Goal: Task Accomplishment & Management: Manage account settings

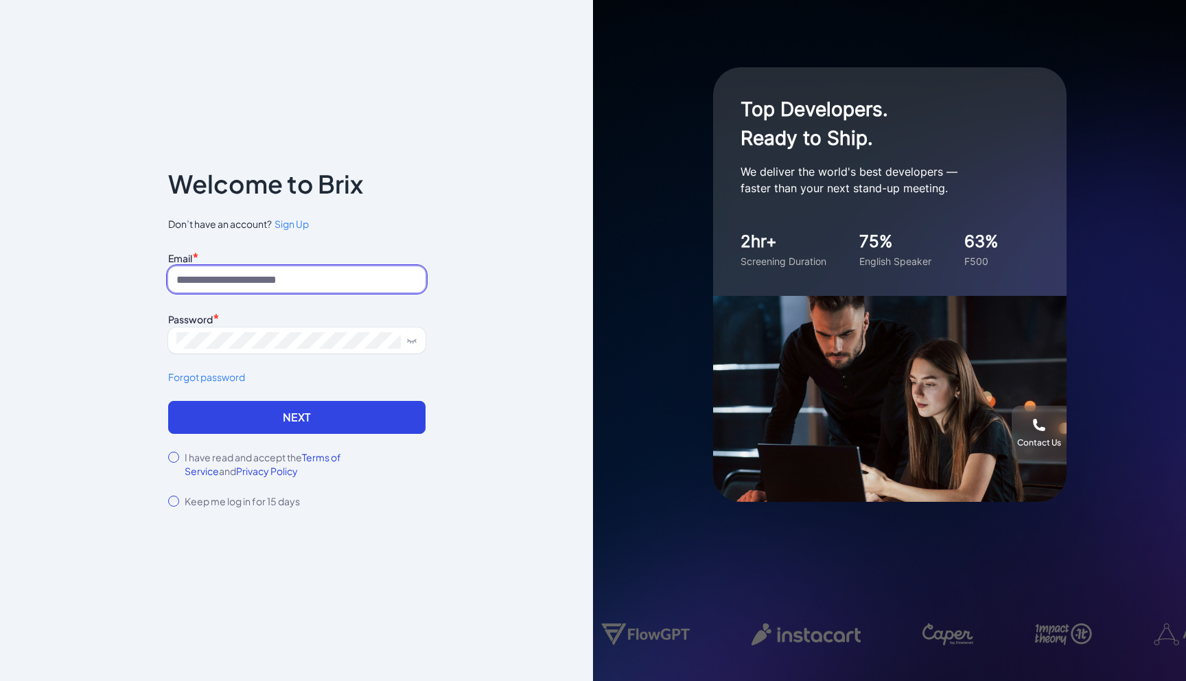
click at [334, 279] on input at bounding box center [296, 279] width 257 height 26
click at [279, 278] on input at bounding box center [296, 279] width 257 height 26
type input "**********"
click at [209, 381] on link "Forgot password" at bounding box center [296, 377] width 257 height 14
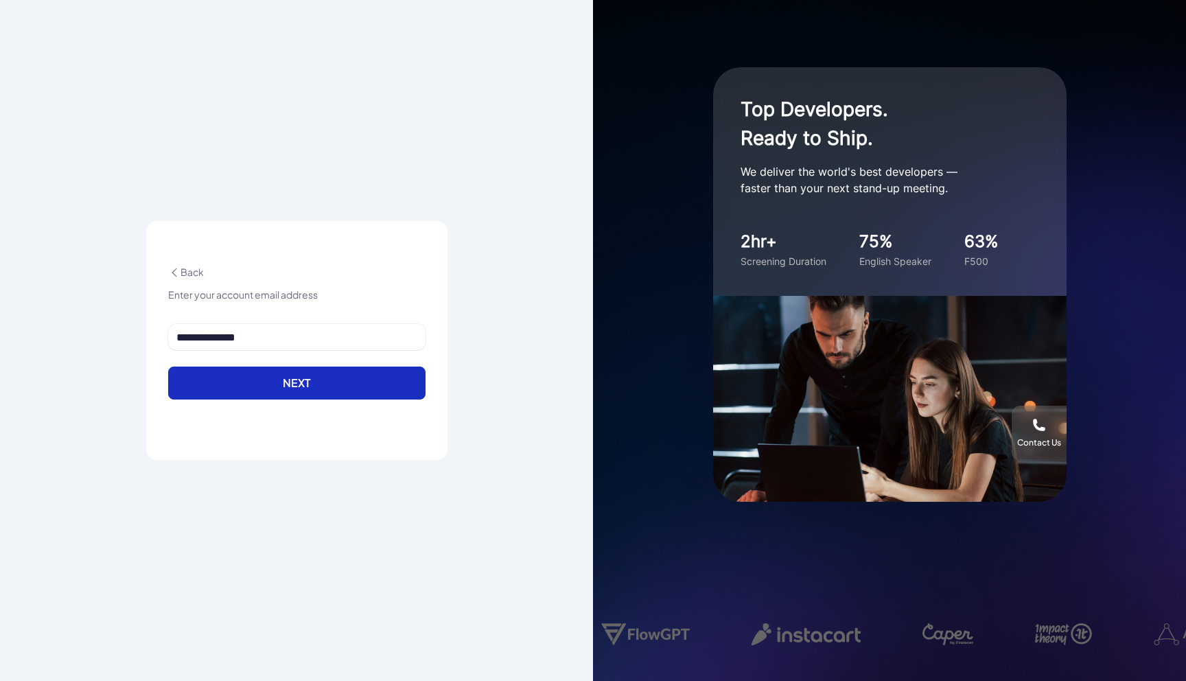
click at [288, 379] on button "Next" at bounding box center [296, 382] width 257 height 33
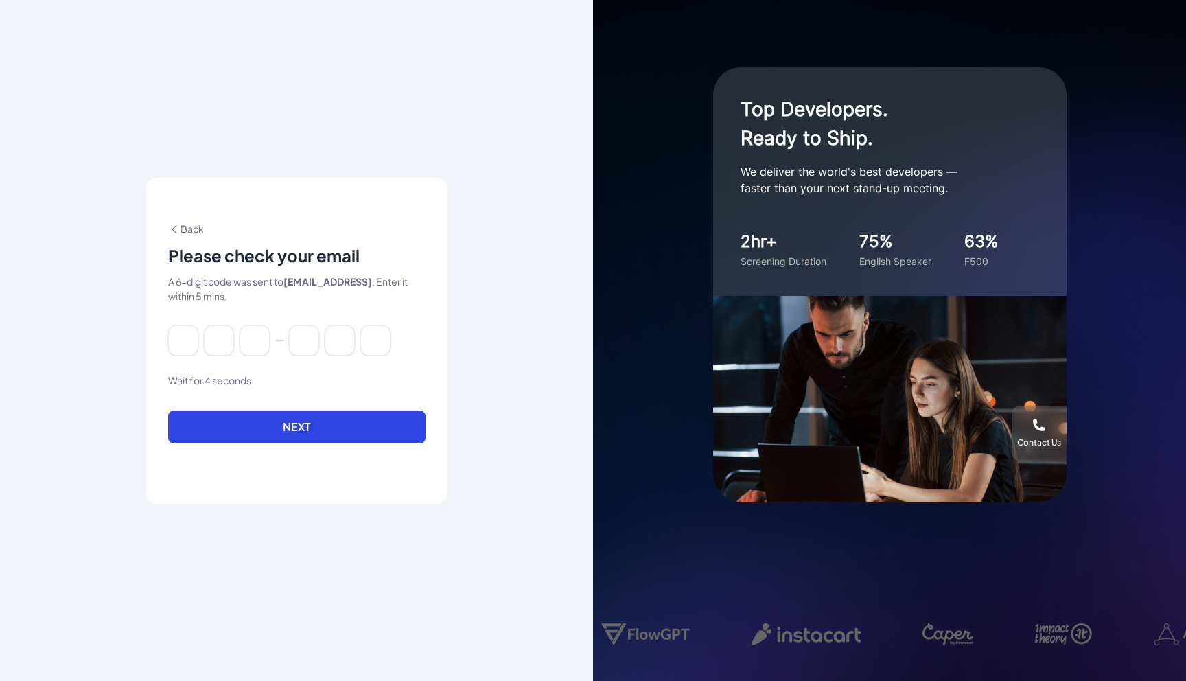
click at [148, 353] on div "Back Please check your email A 6-digit code was sent to ke@abundant.ai . Enter …" at bounding box center [296, 341] width 301 height 326
click at [183, 339] on input at bounding box center [183, 340] width 30 height 30
paste input "******"
type input "*"
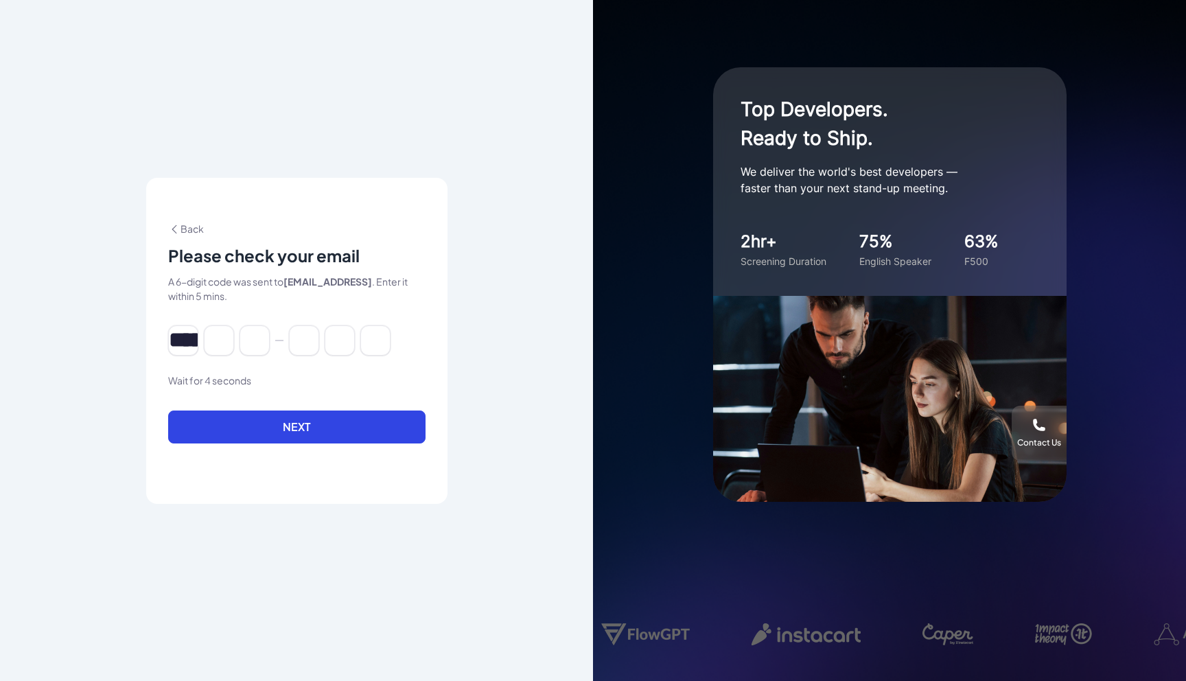
type input "*"
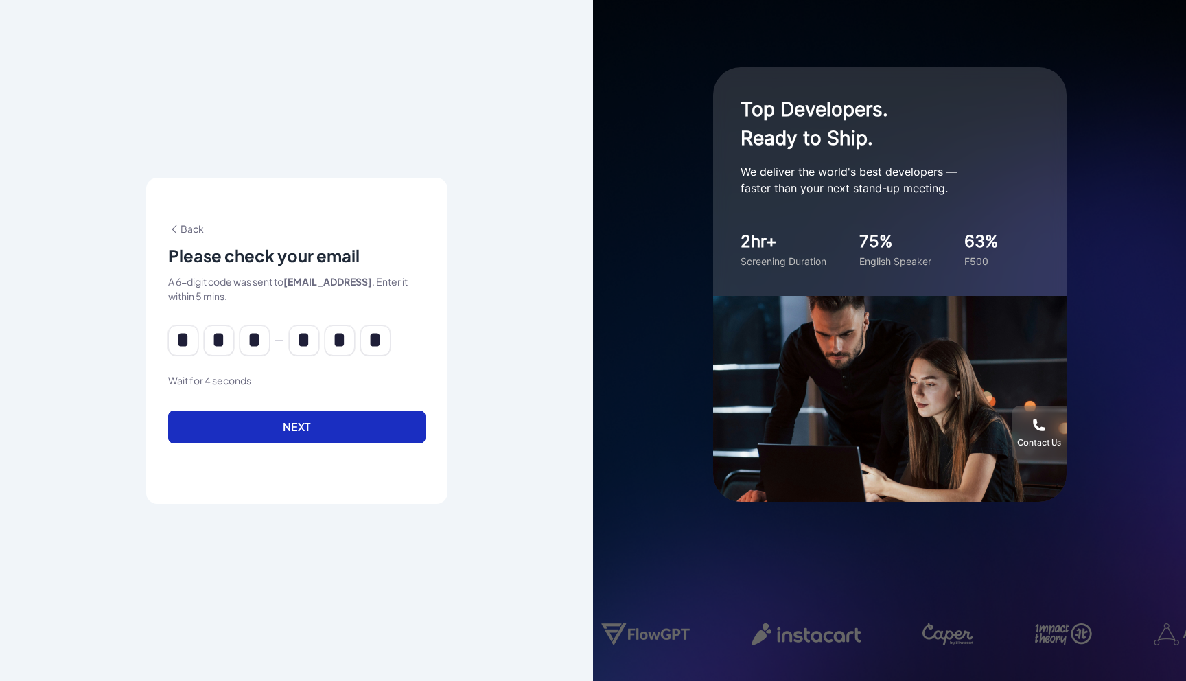
click at [255, 410] on button "Next" at bounding box center [296, 426] width 257 height 33
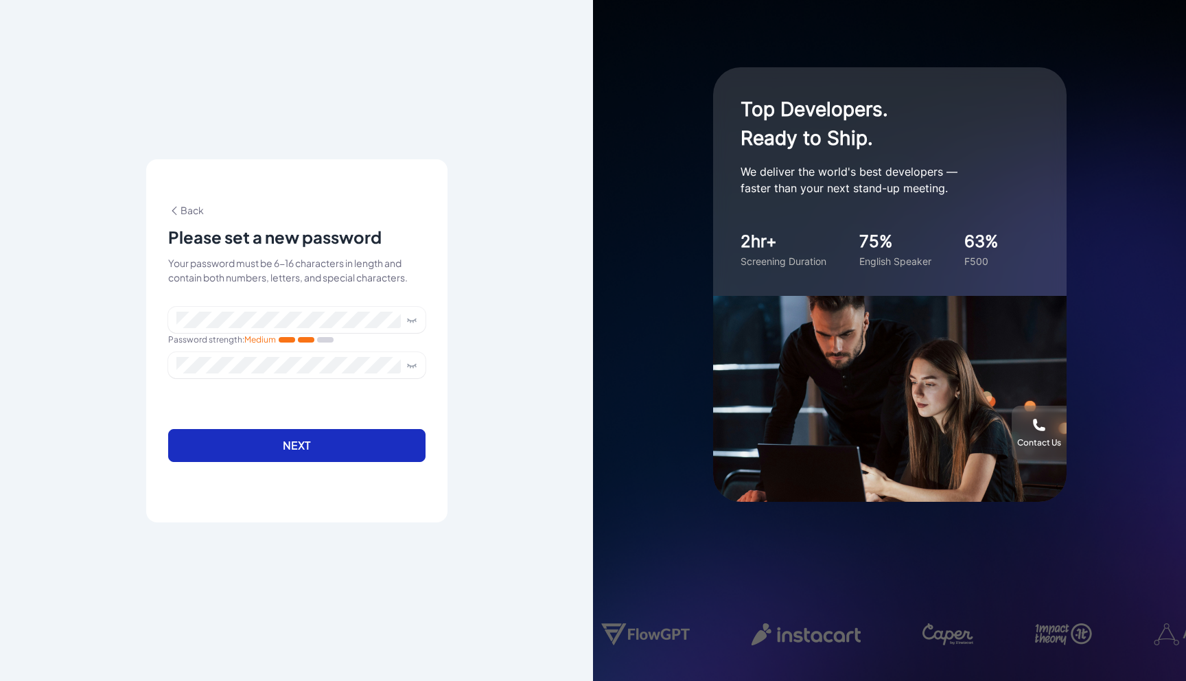
click at [368, 449] on button "Next" at bounding box center [296, 445] width 257 height 33
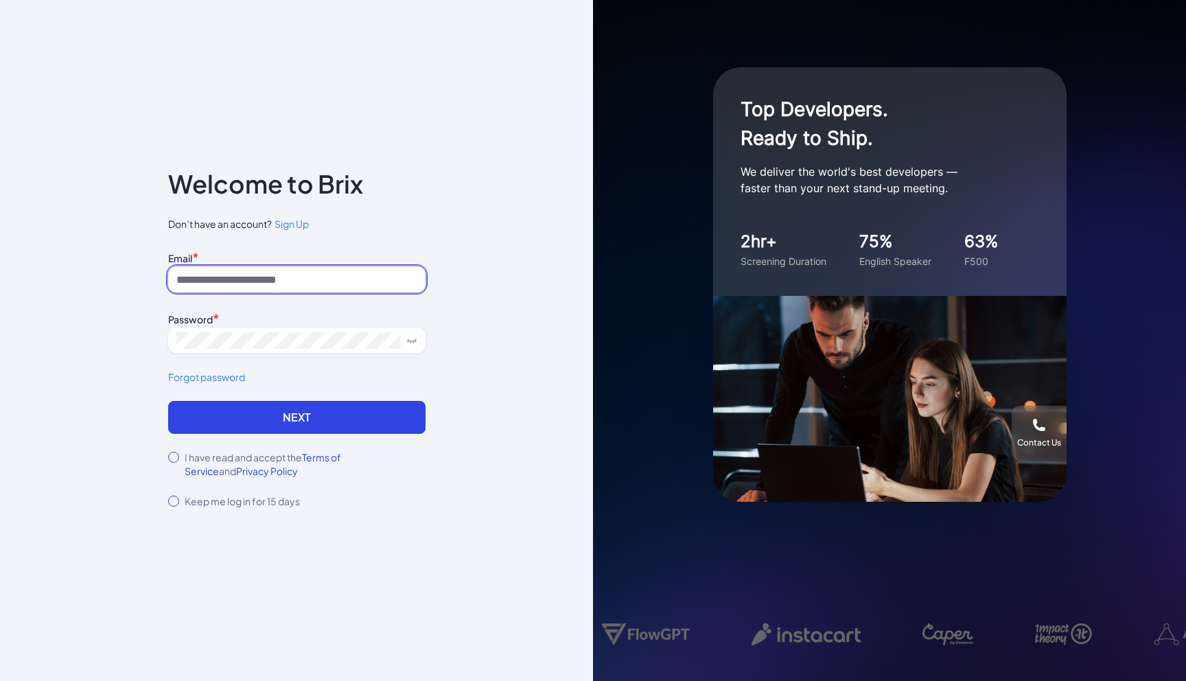
click at [347, 276] on input at bounding box center [296, 279] width 257 height 26
type input "**********"
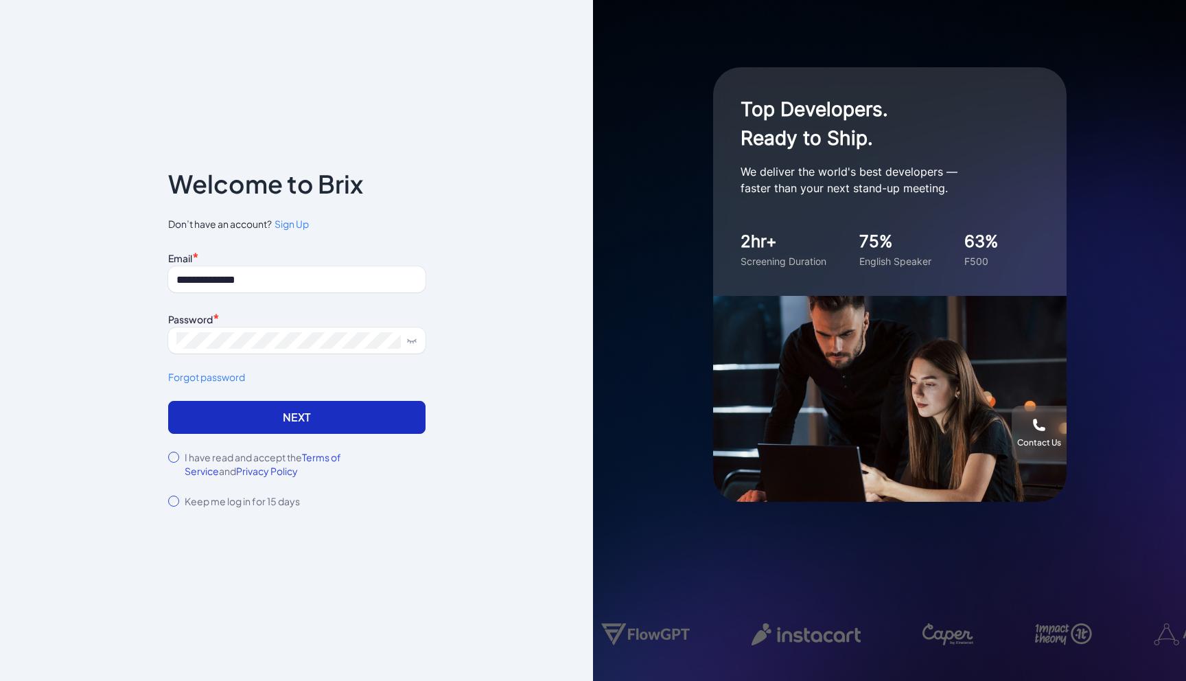
click at [286, 407] on button "Next" at bounding box center [296, 417] width 257 height 33
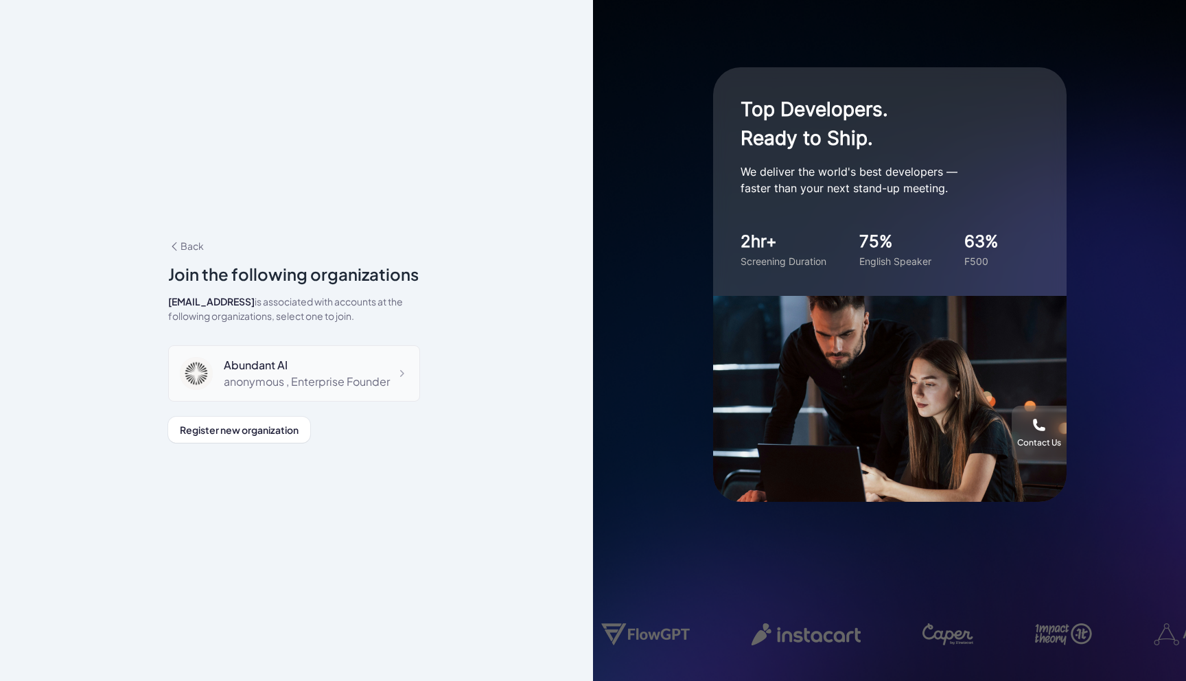
click at [285, 381] on div "anonymous , Enterprise Founder" at bounding box center [307, 381] width 166 height 16
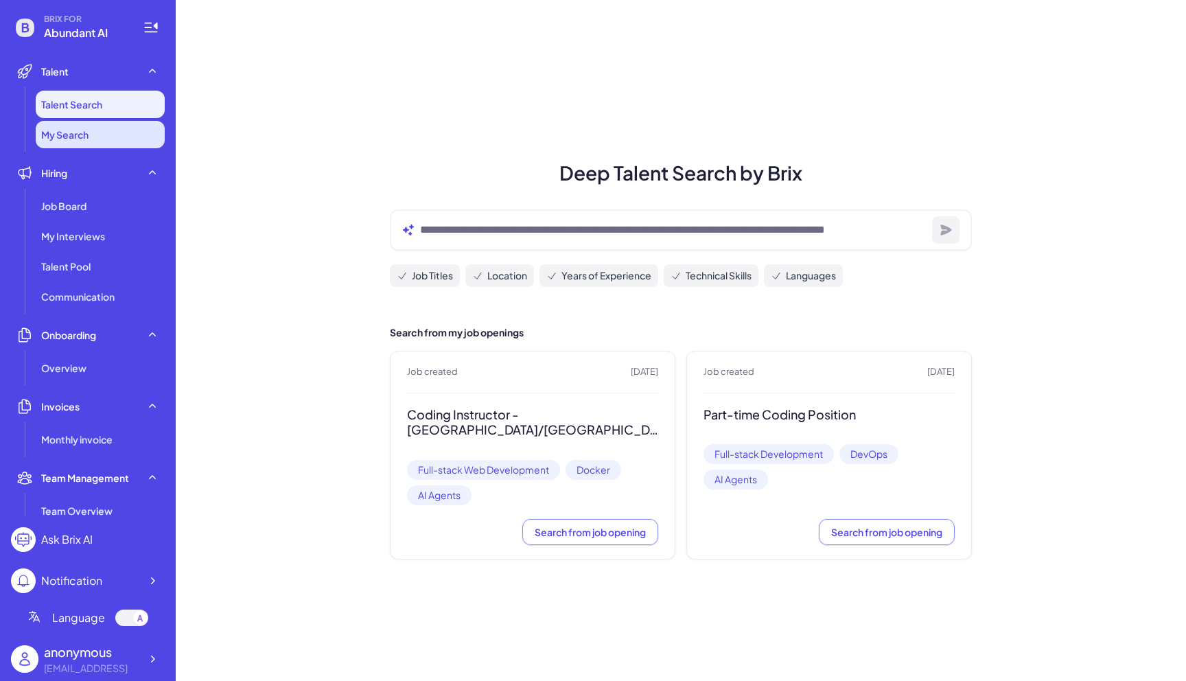
click at [104, 139] on li "My Search" at bounding box center [100, 134] width 129 height 27
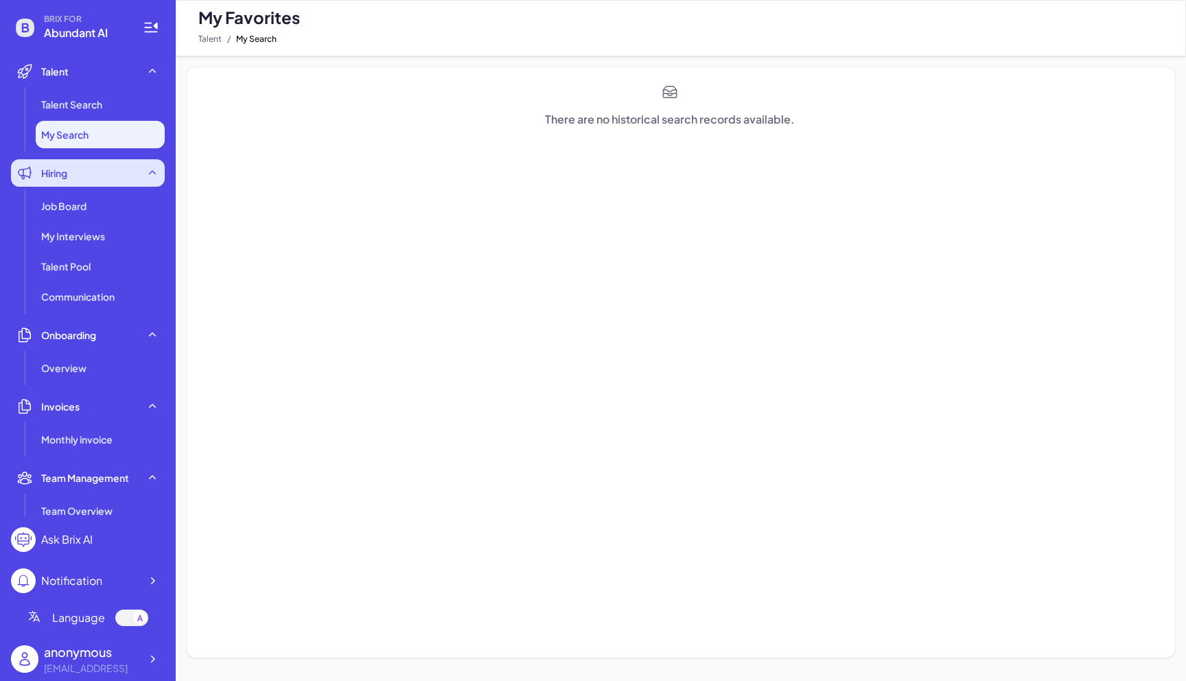
click at [90, 169] on div "Hiring" at bounding box center [88, 172] width 154 height 27
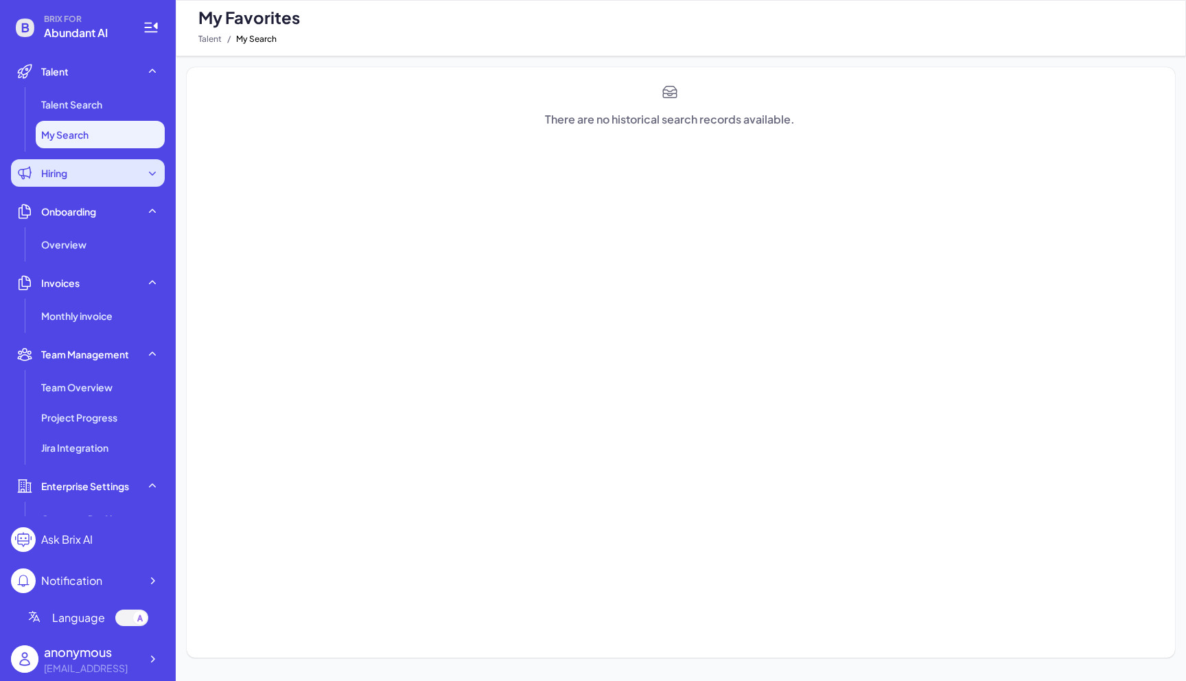
click at [90, 169] on div "Hiring" at bounding box center [88, 172] width 154 height 27
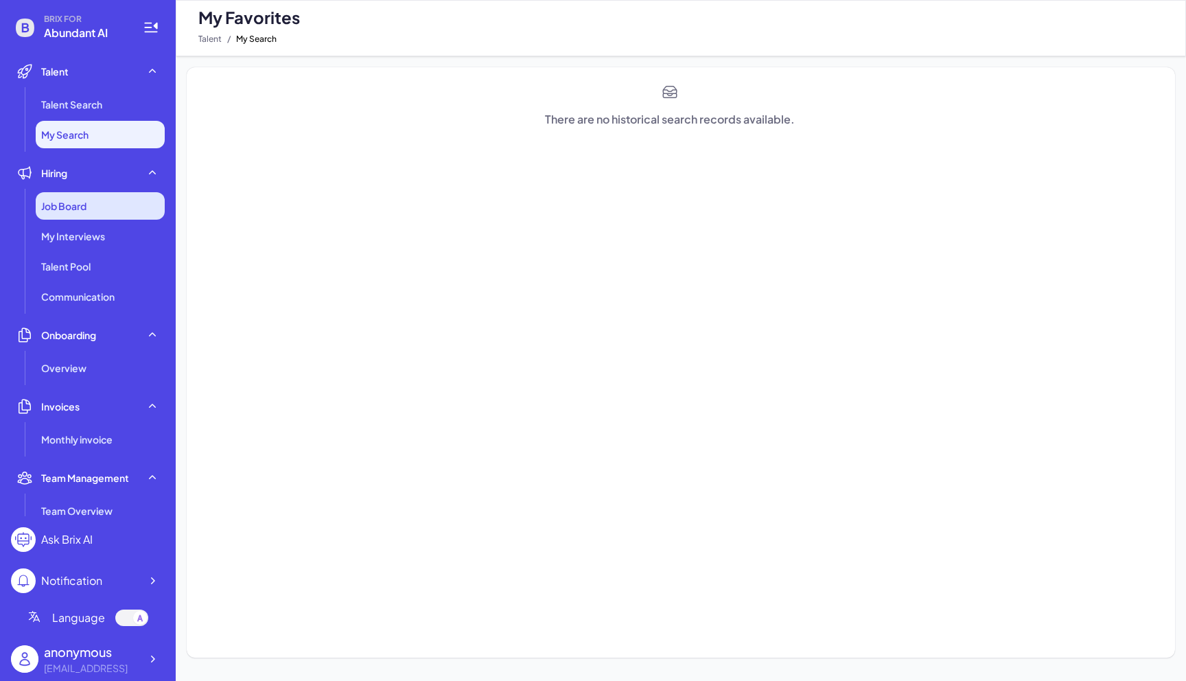
click at [93, 203] on div "Job Board" at bounding box center [100, 205] width 129 height 27
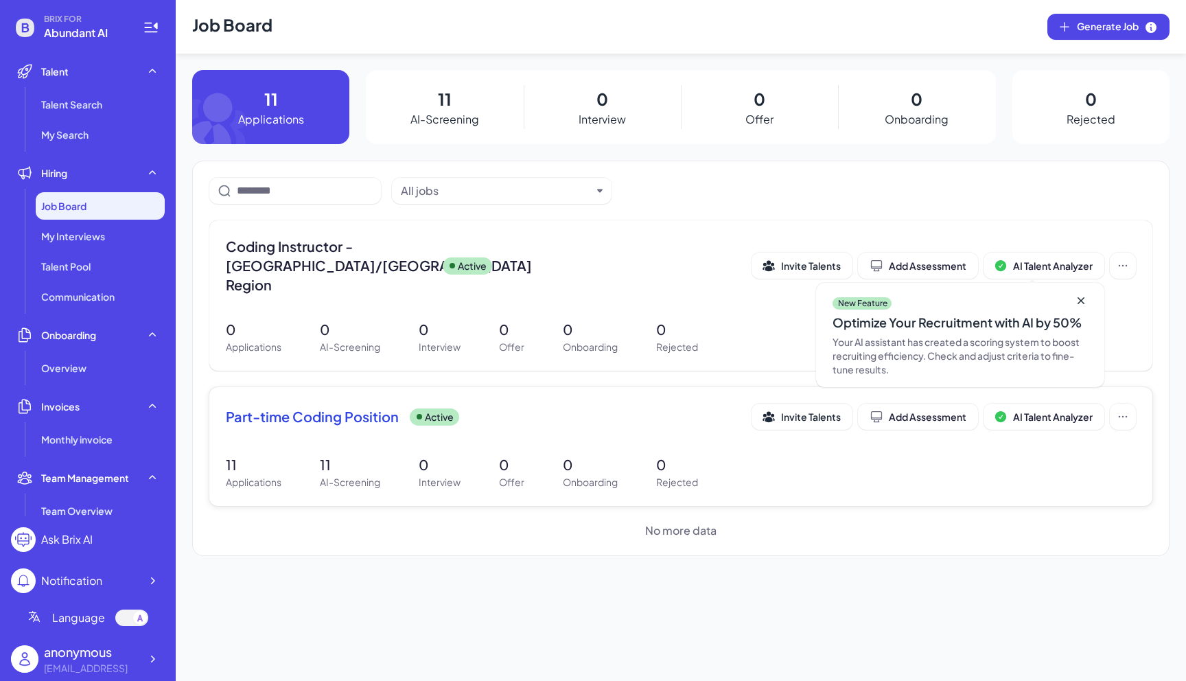
click at [510, 414] on div "Part-time Coding Position Active Invite Talents Add Assessment AI Talent Analyz…" at bounding box center [681, 420] width 910 height 34
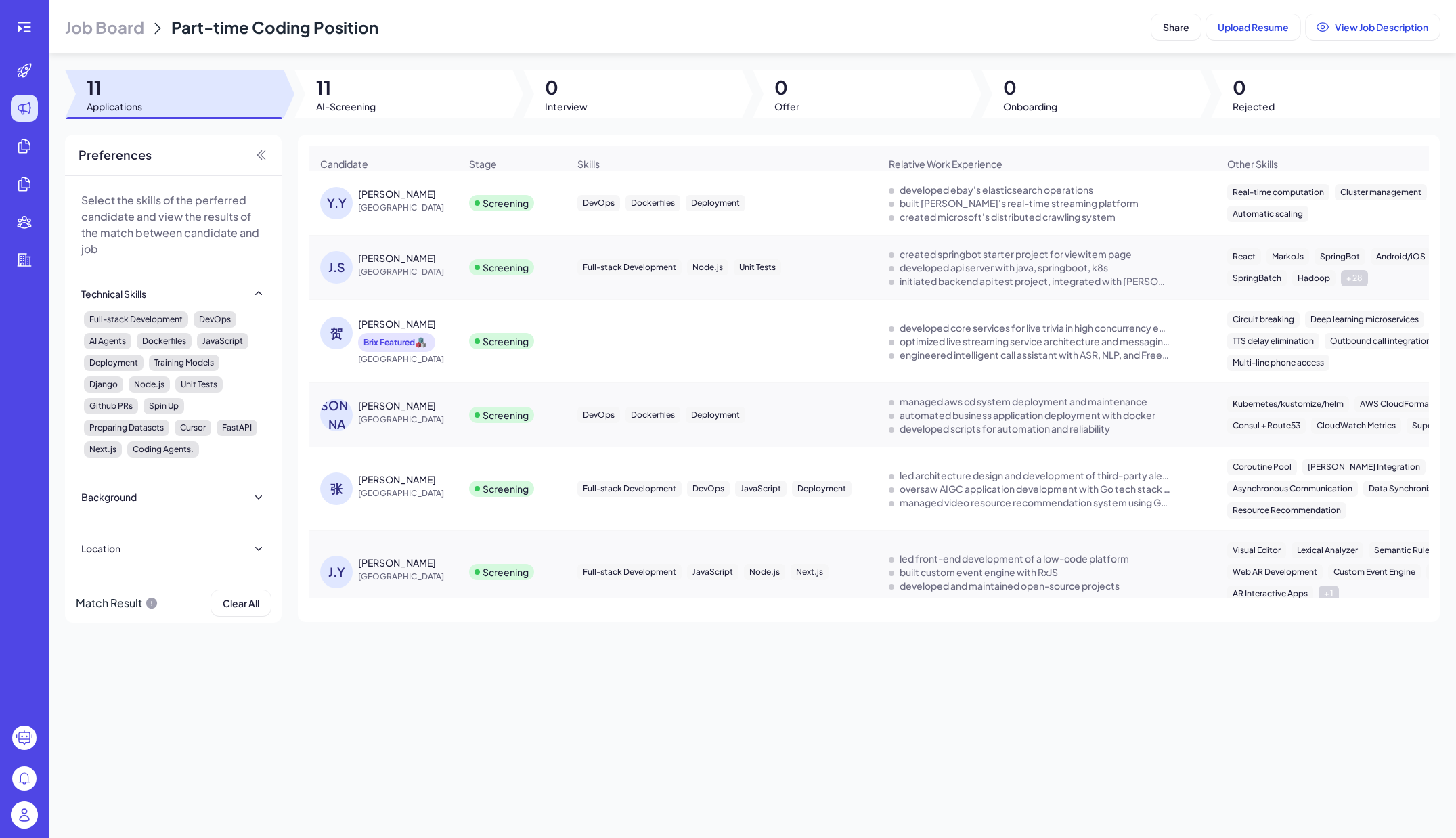
click at [400, 200] on div "Yudong Yang" at bounding box center [397, 193] width 78 height 14
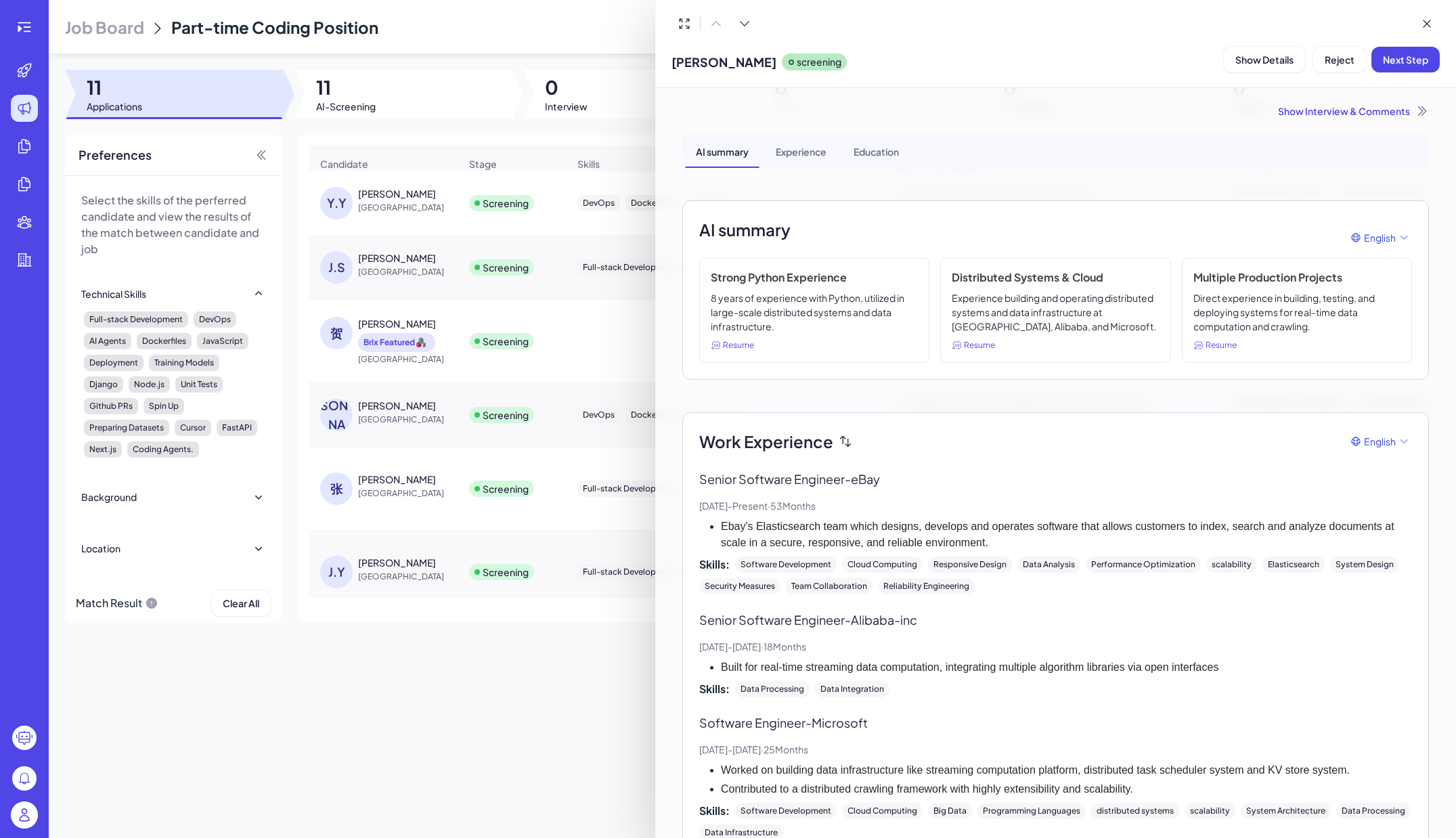
click at [802, 157] on div "Experience" at bounding box center [800, 151] width 72 height 34
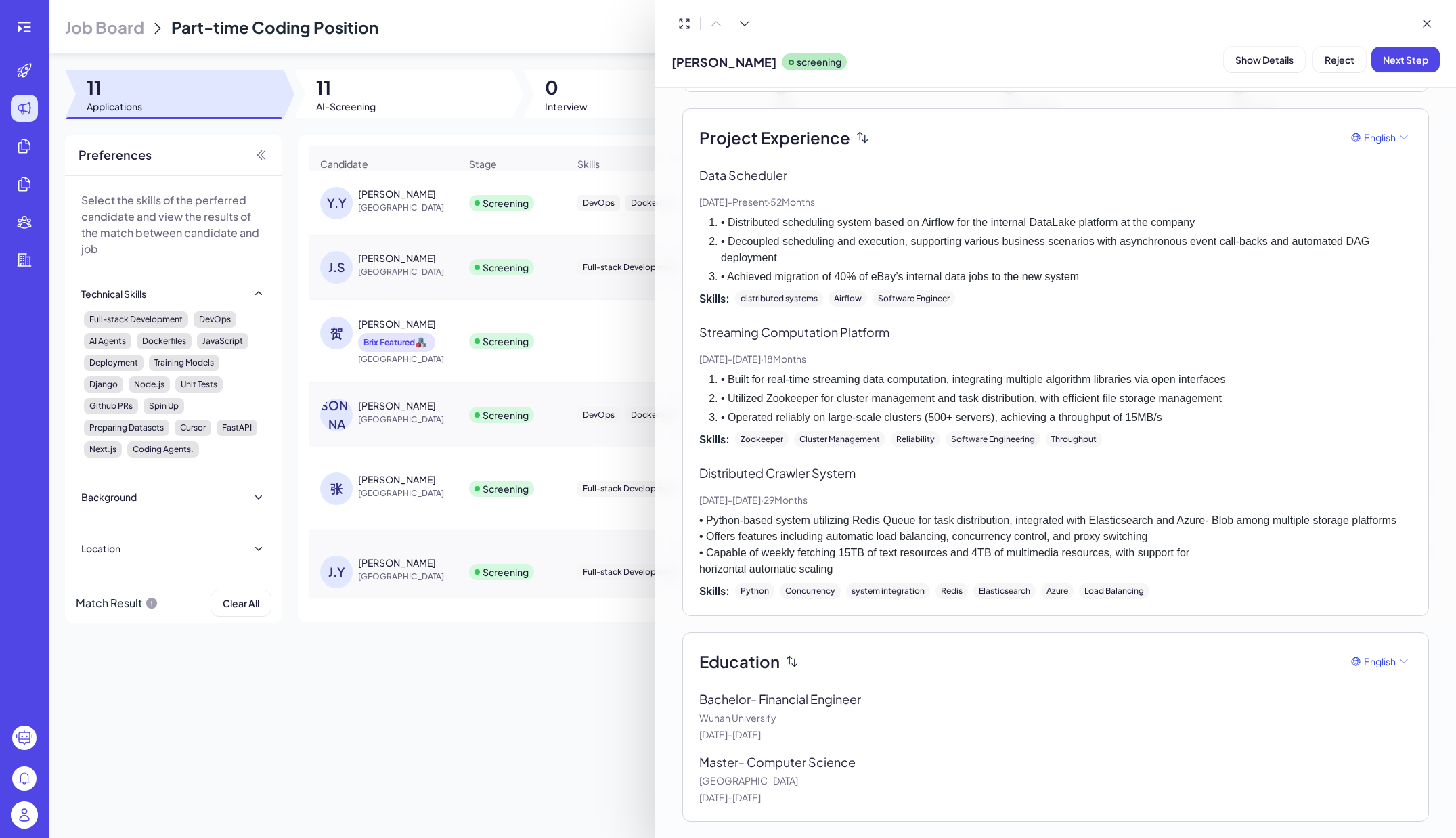
click at [546, 233] on div at bounding box center [728, 419] width 1456 height 838
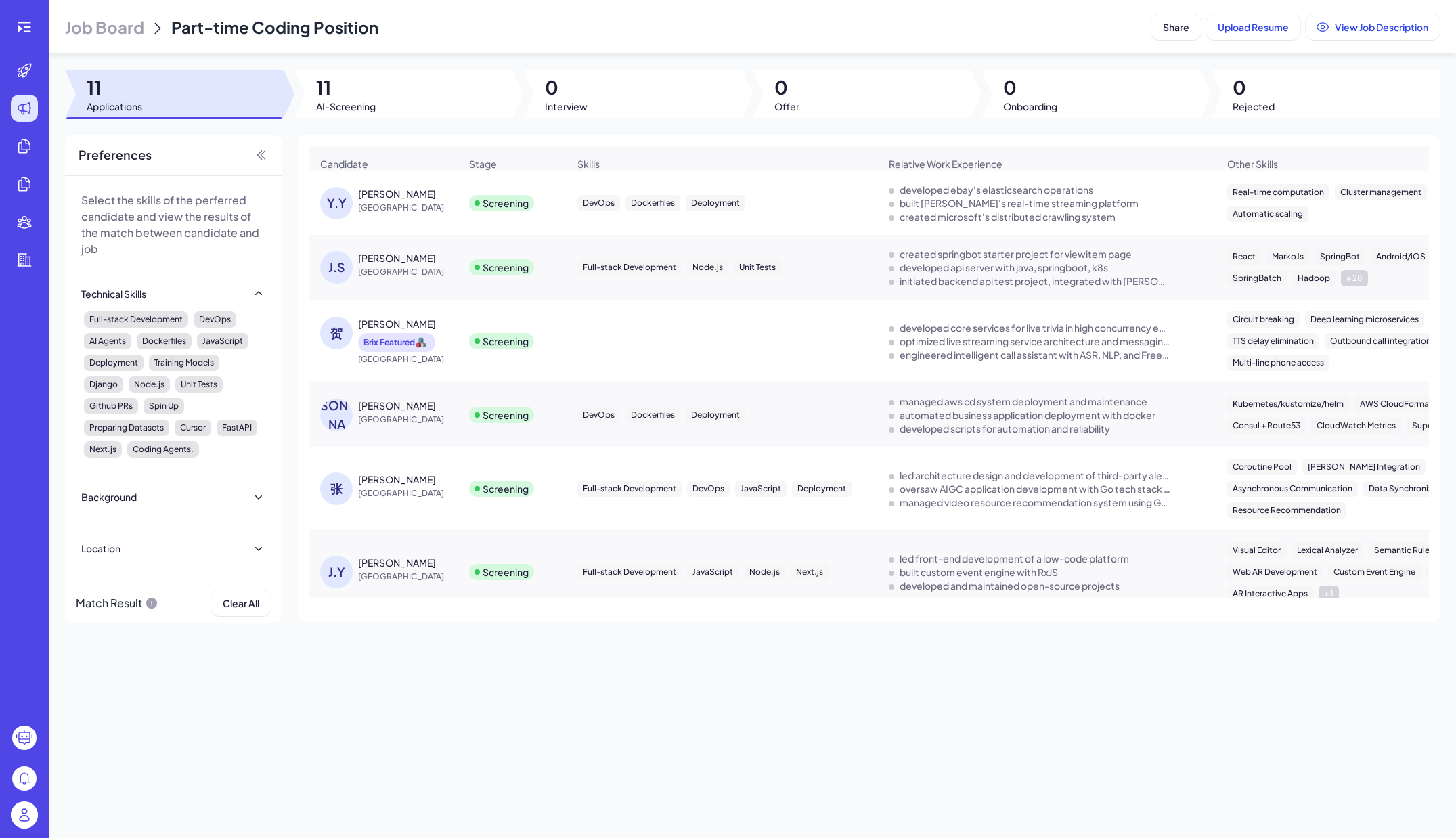
click at [370, 330] on div "贺磊" at bounding box center [397, 323] width 78 height 14
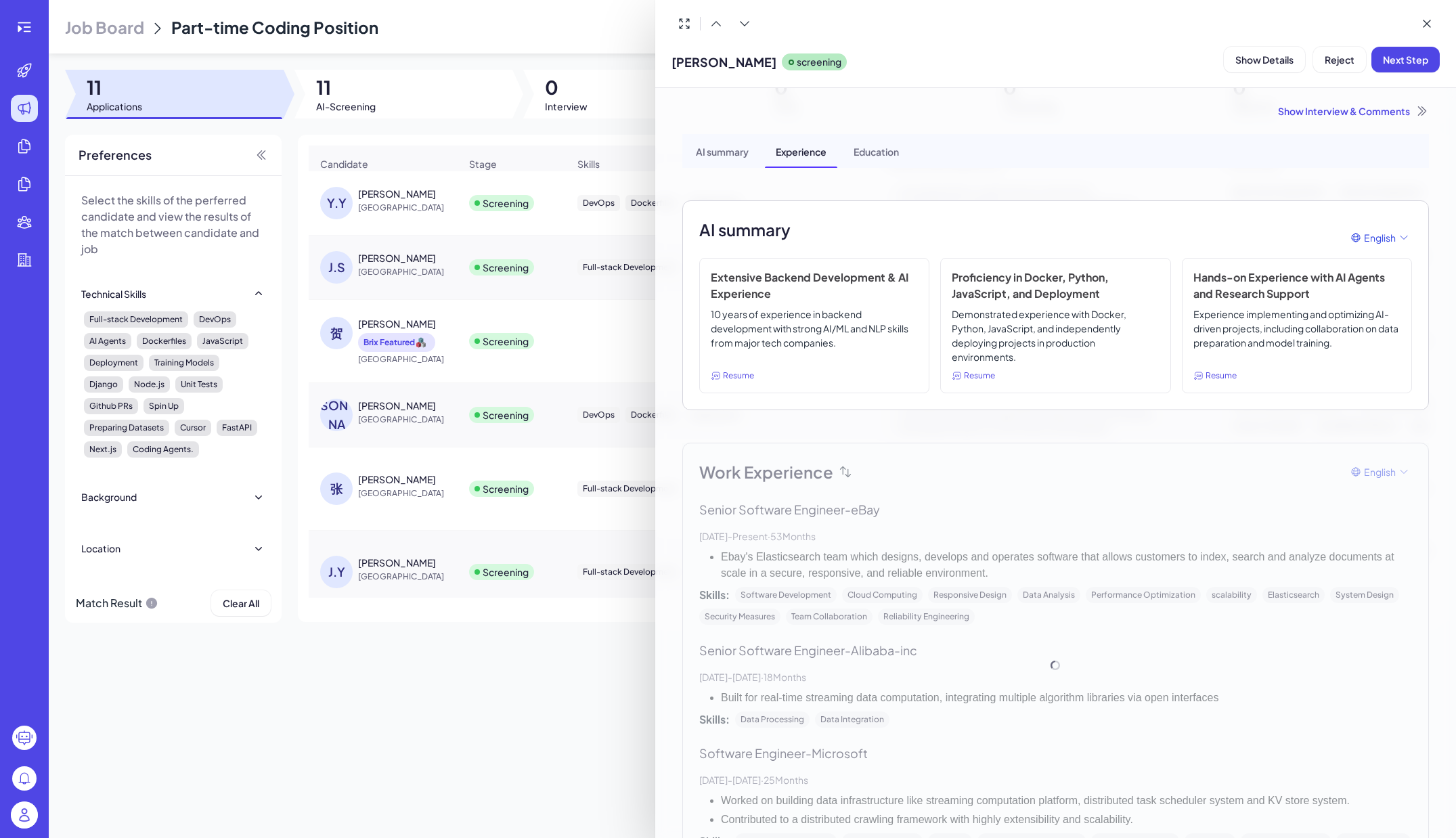
click at [740, 153] on div "AI summary" at bounding box center [721, 151] width 74 height 34
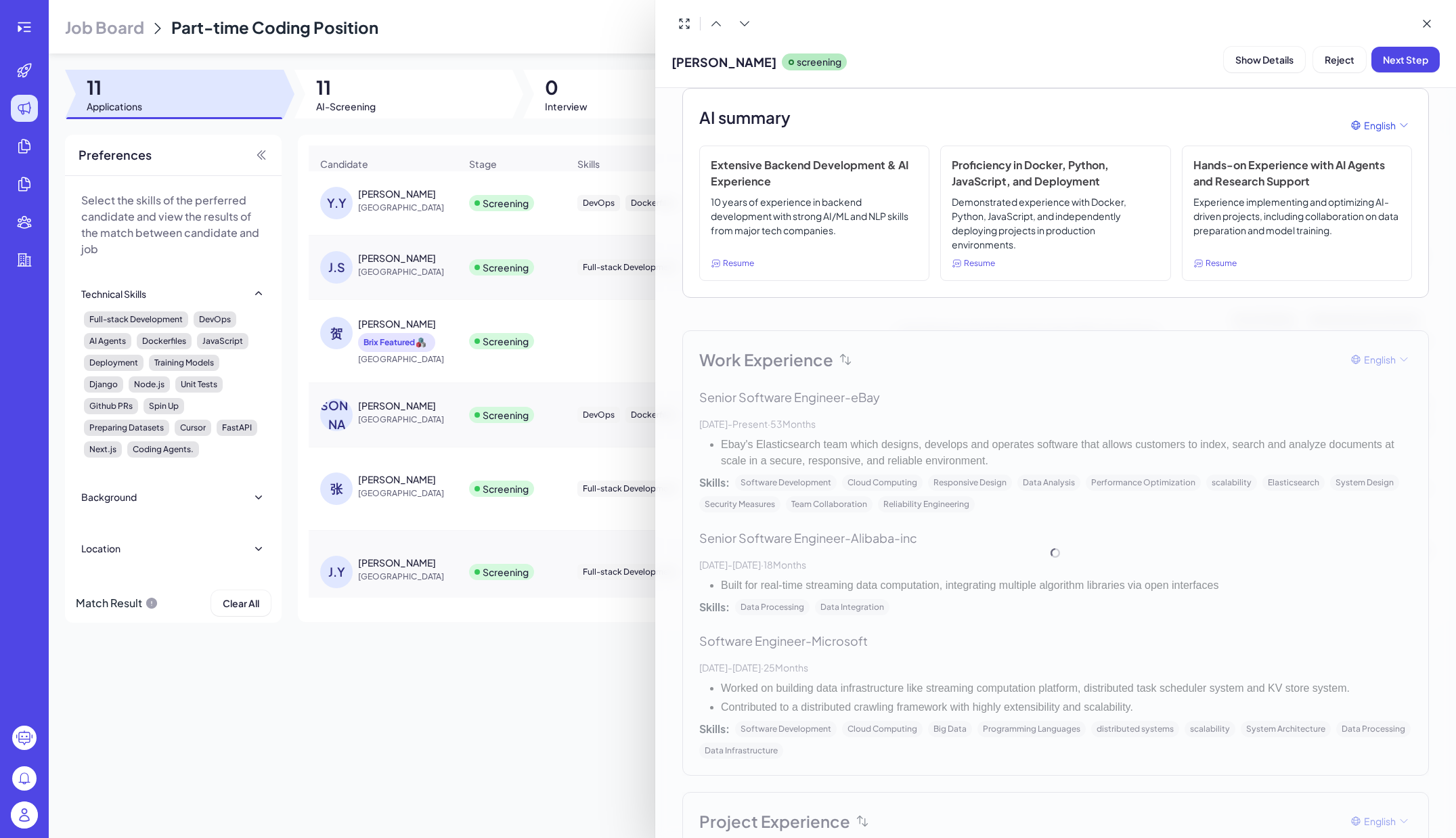
click at [366, 410] on div at bounding box center [728, 419] width 1456 height 838
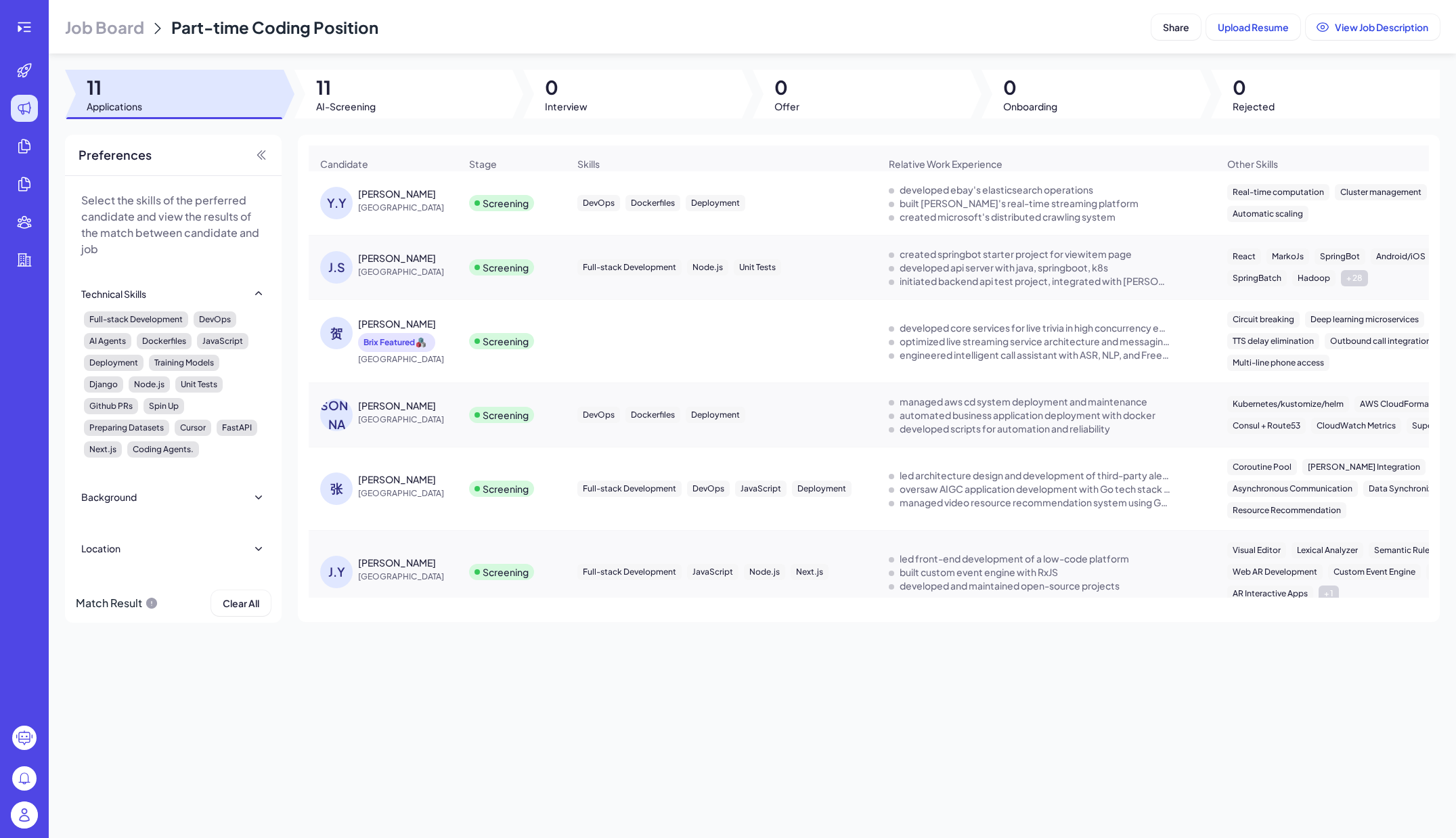
click at [371, 411] on div "刘昊" at bounding box center [397, 405] width 78 height 14
click at [390, 200] on div "Yudong Yang" at bounding box center [397, 193] width 78 height 14
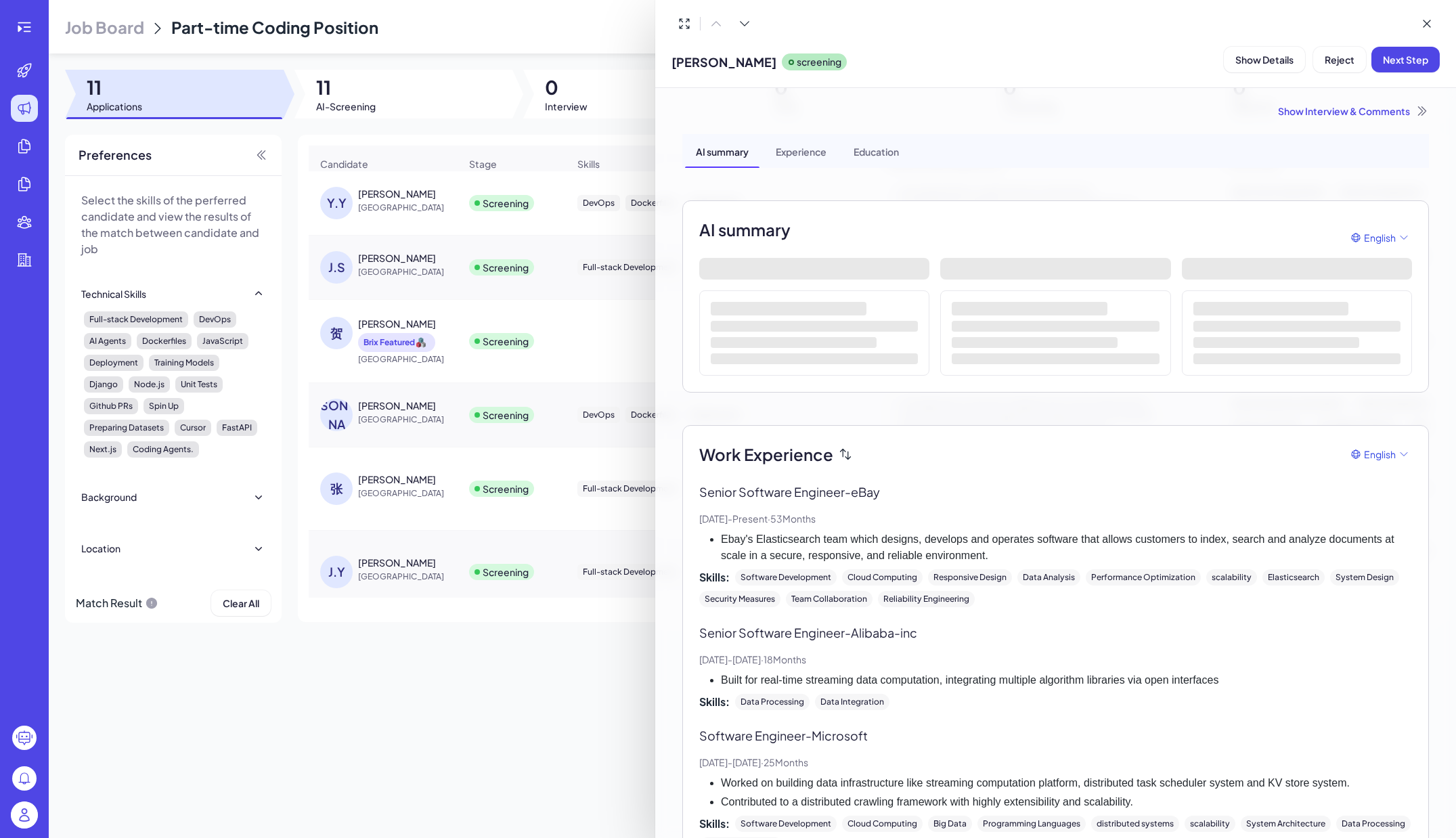
click at [373, 267] on div at bounding box center [728, 419] width 1456 height 838
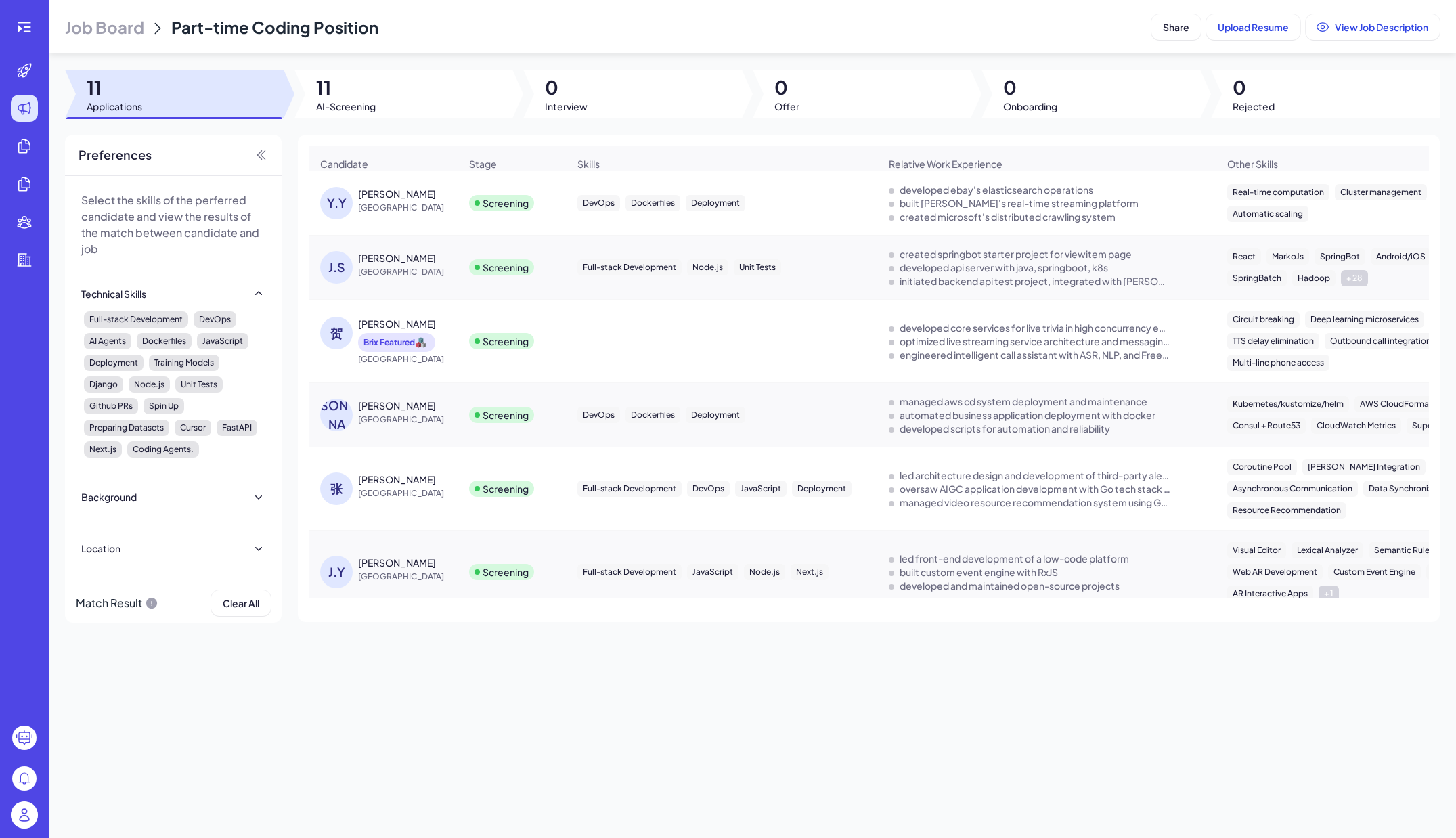
click at [402, 264] on div "John Shen" at bounding box center [397, 258] width 78 height 14
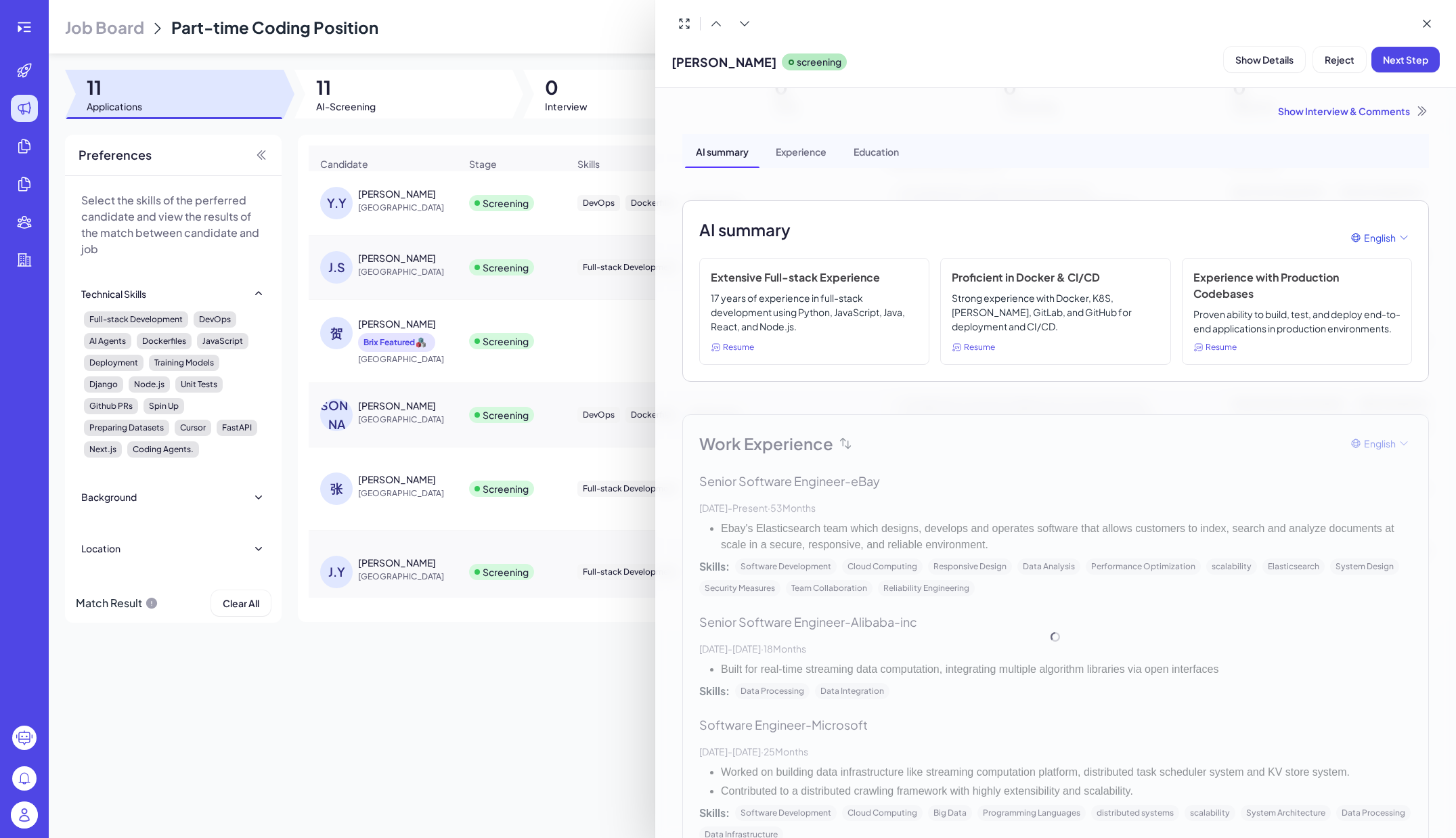
click at [788, 294] on p "17 years of experience in full-stack development using Python, JavaScript, Java…" at bounding box center [815, 313] width 207 height 44
click at [736, 353] on span "Resume" at bounding box center [739, 347] width 32 height 12
click at [713, 352] on icon at bounding box center [716, 347] width 10 height 9
click at [904, 460] on div "Work Experience English Senior Software Engineer - eBay Feb, 2021 - Present · 5…" at bounding box center [1056, 637] width 747 height 446
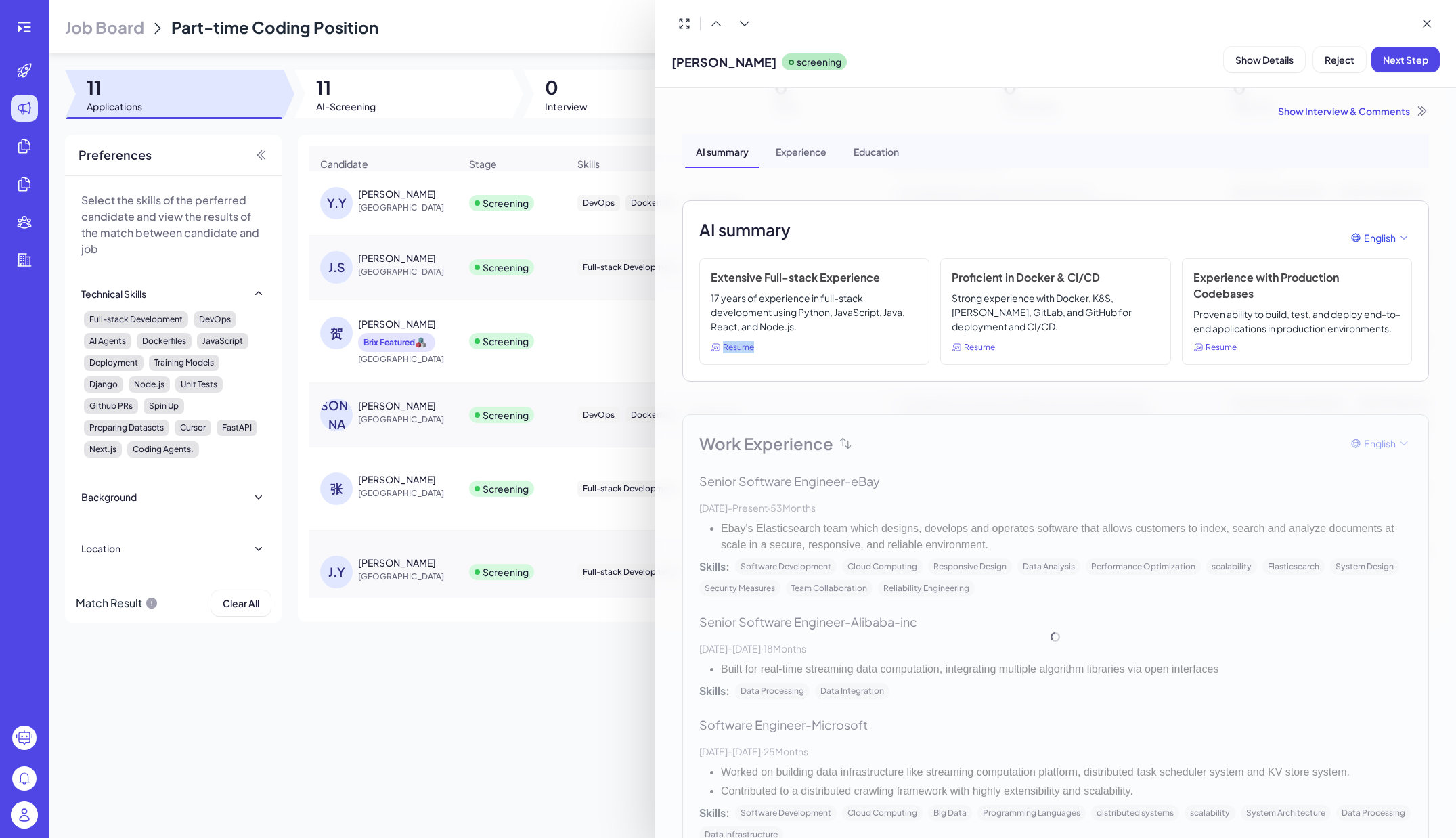
scroll to position [8, 0]
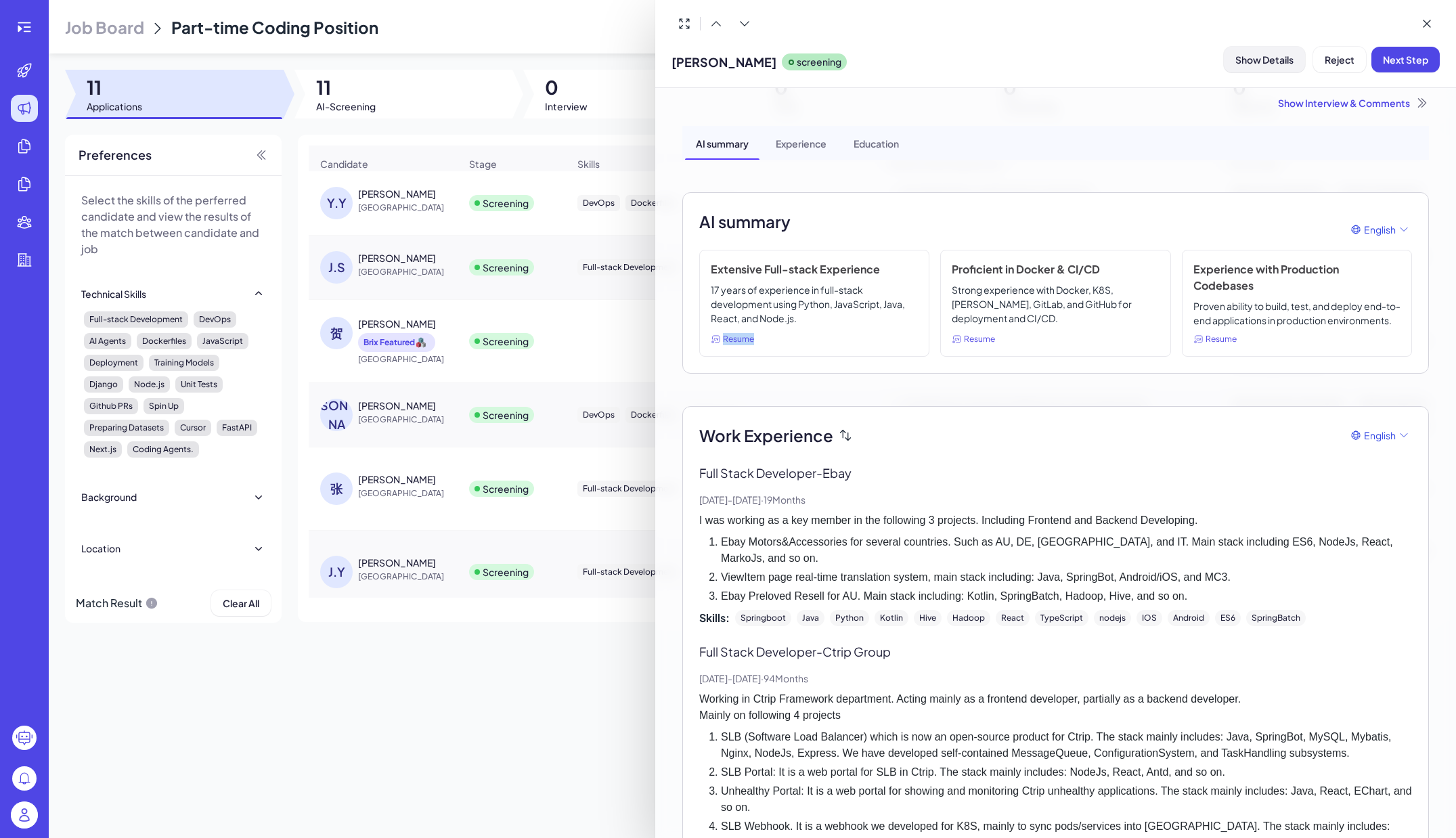
click at [1270, 59] on span "Show Details" at bounding box center [1264, 59] width 58 height 12
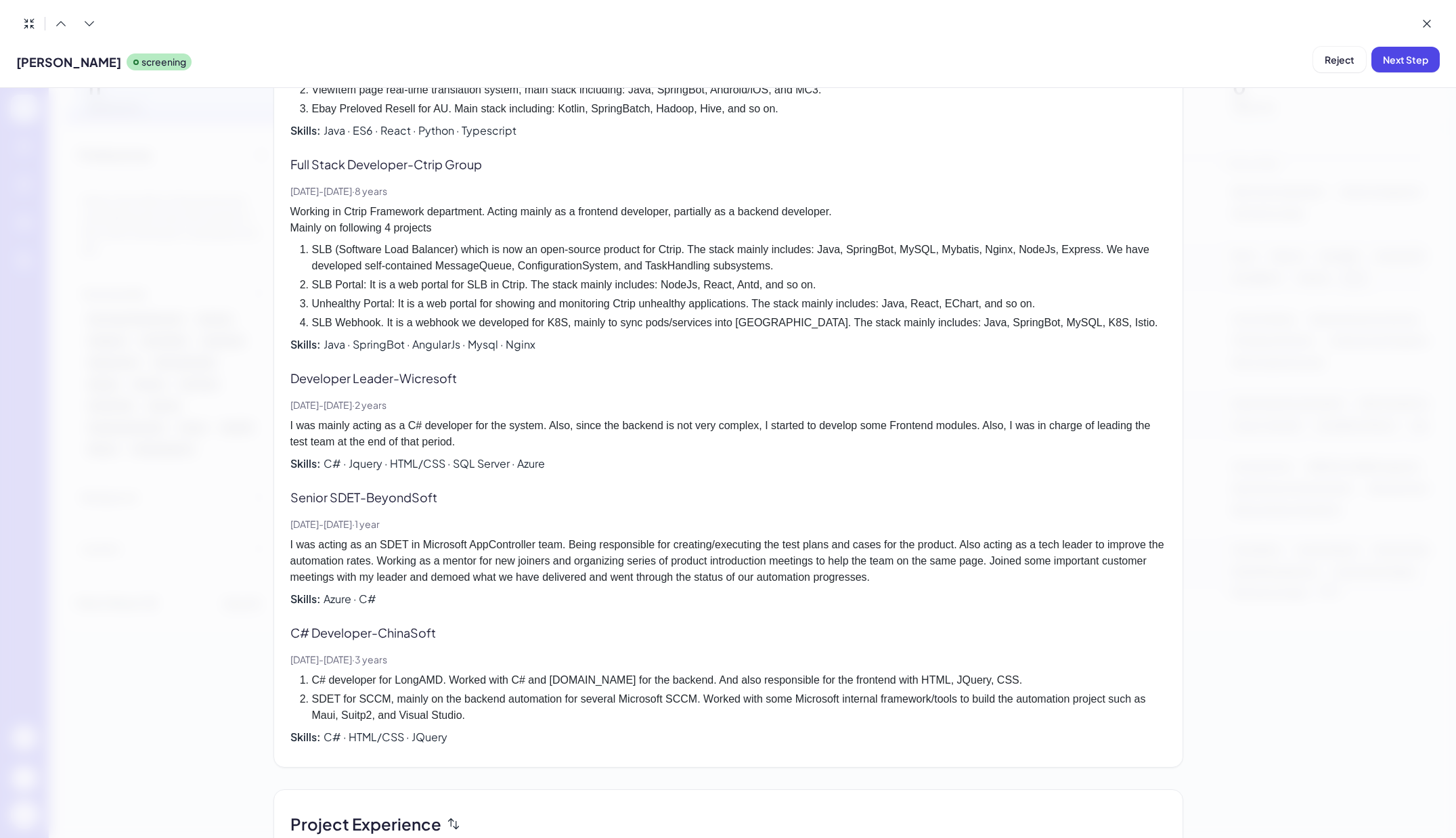
scroll to position [696, 0]
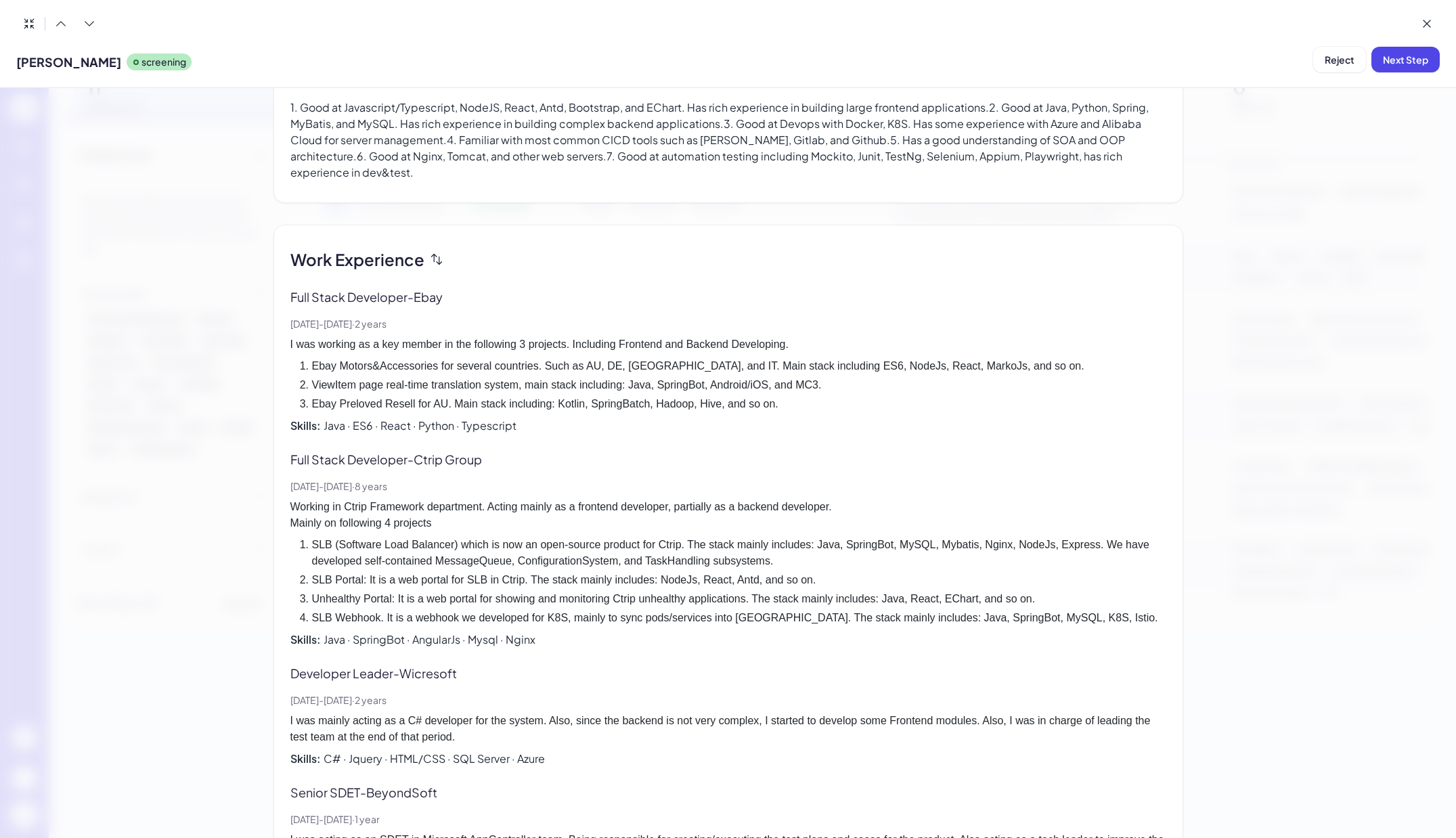
click at [1275, 451] on div "JohnShen Full Stack Developer | Est. Employment Cost: Negotiable Brix Interview…" at bounding box center [728, 462] width 1456 height 749
click at [1269, 452] on div "JohnShen Full Stack Developer | Est. Employment Cost: Negotiable Brix Interview…" at bounding box center [728, 462] width 1456 height 749
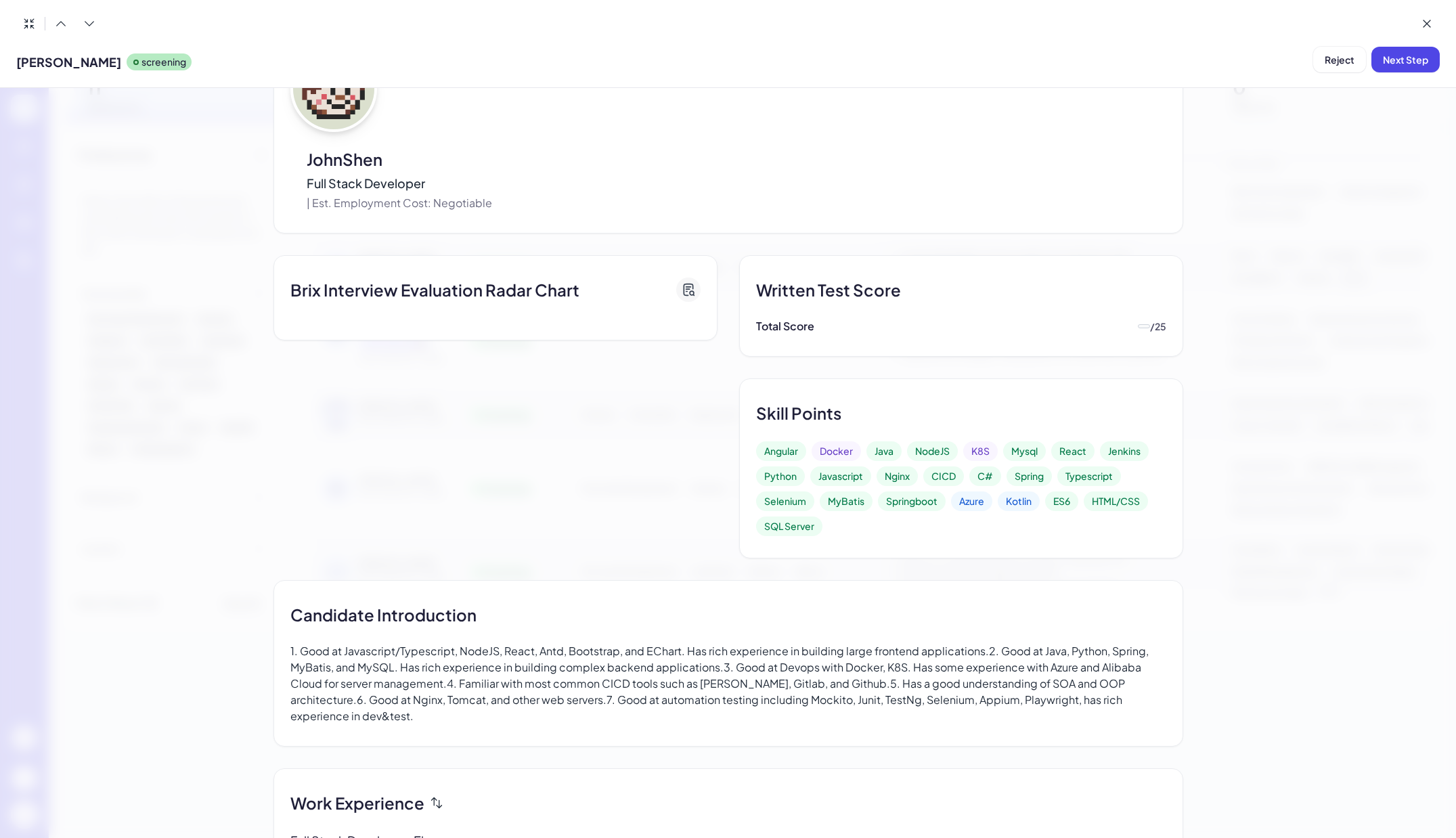
scroll to position [0, 0]
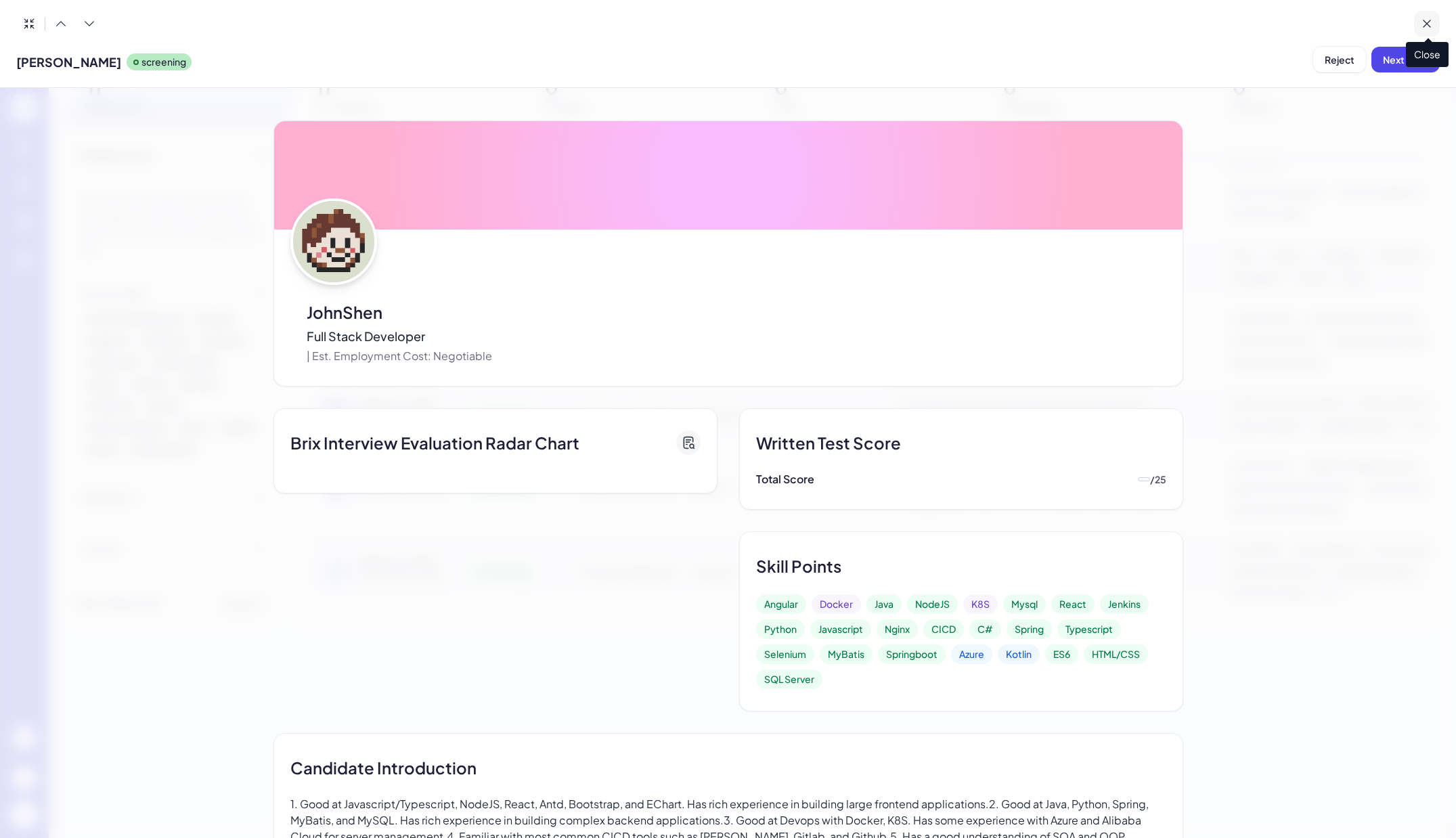
click at [1419, 17] on button at bounding box center [1426, 24] width 26 height 26
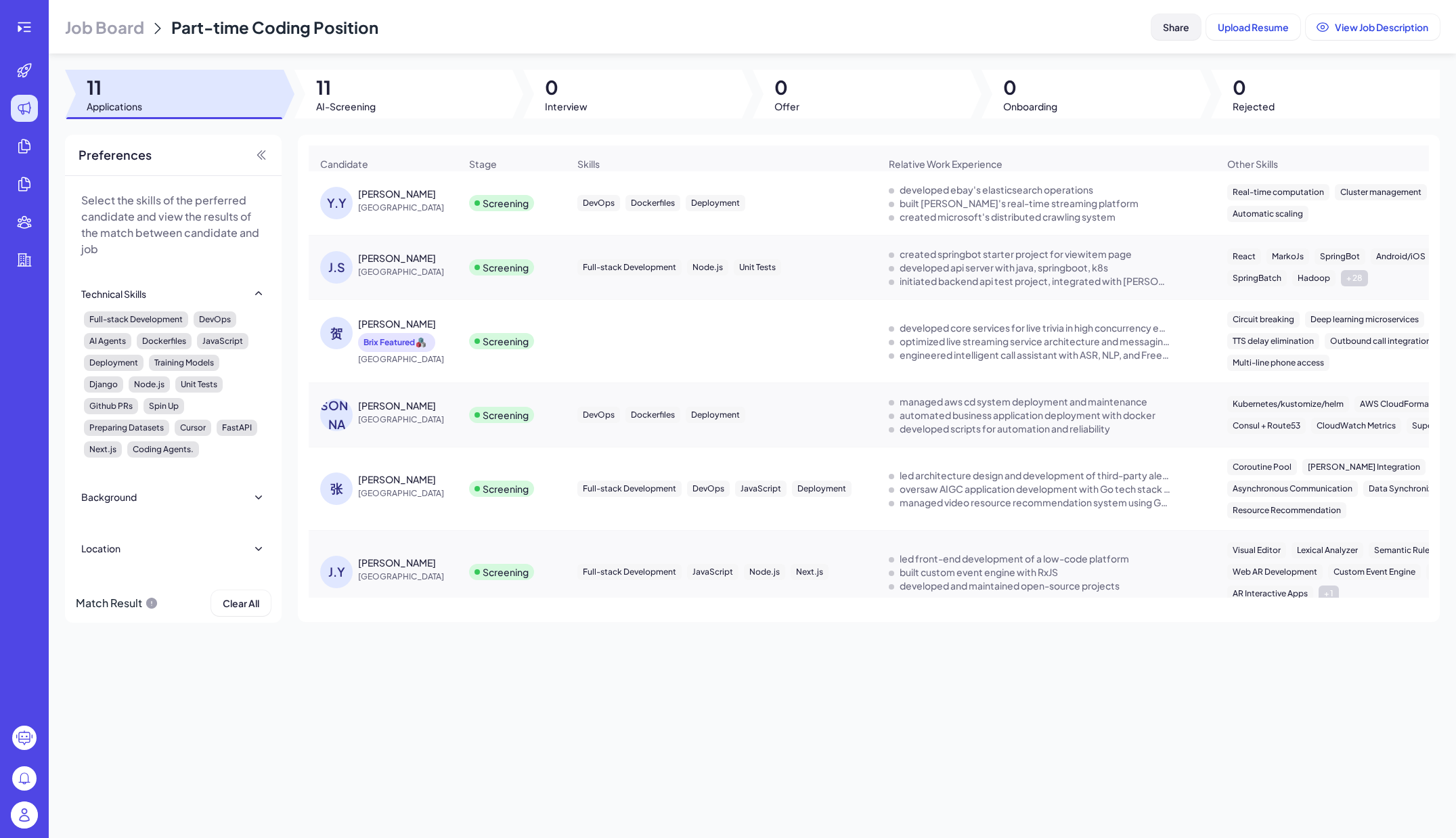
click at [1175, 23] on span "Share" at bounding box center [1176, 27] width 27 height 12
click at [900, 1] on header "Job Board Part-time Coding Position Share Upload Resume View Job Description" at bounding box center [752, 27] width 1408 height 53
click at [32, 811] on img at bounding box center [24, 813] width 27 height 27
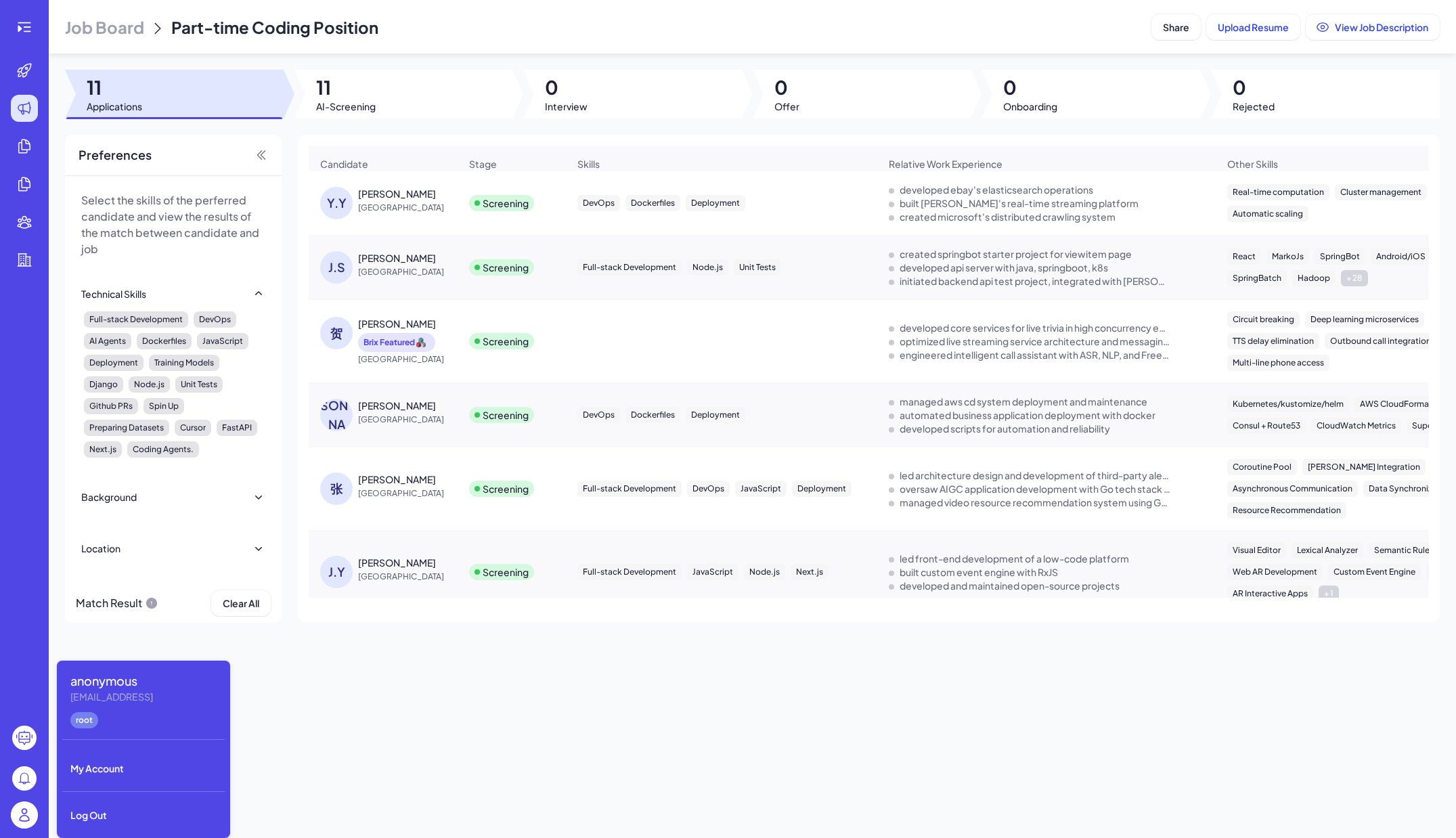
click at [35, 745] on icon at bounding box center [24, 737] width 25 height 25
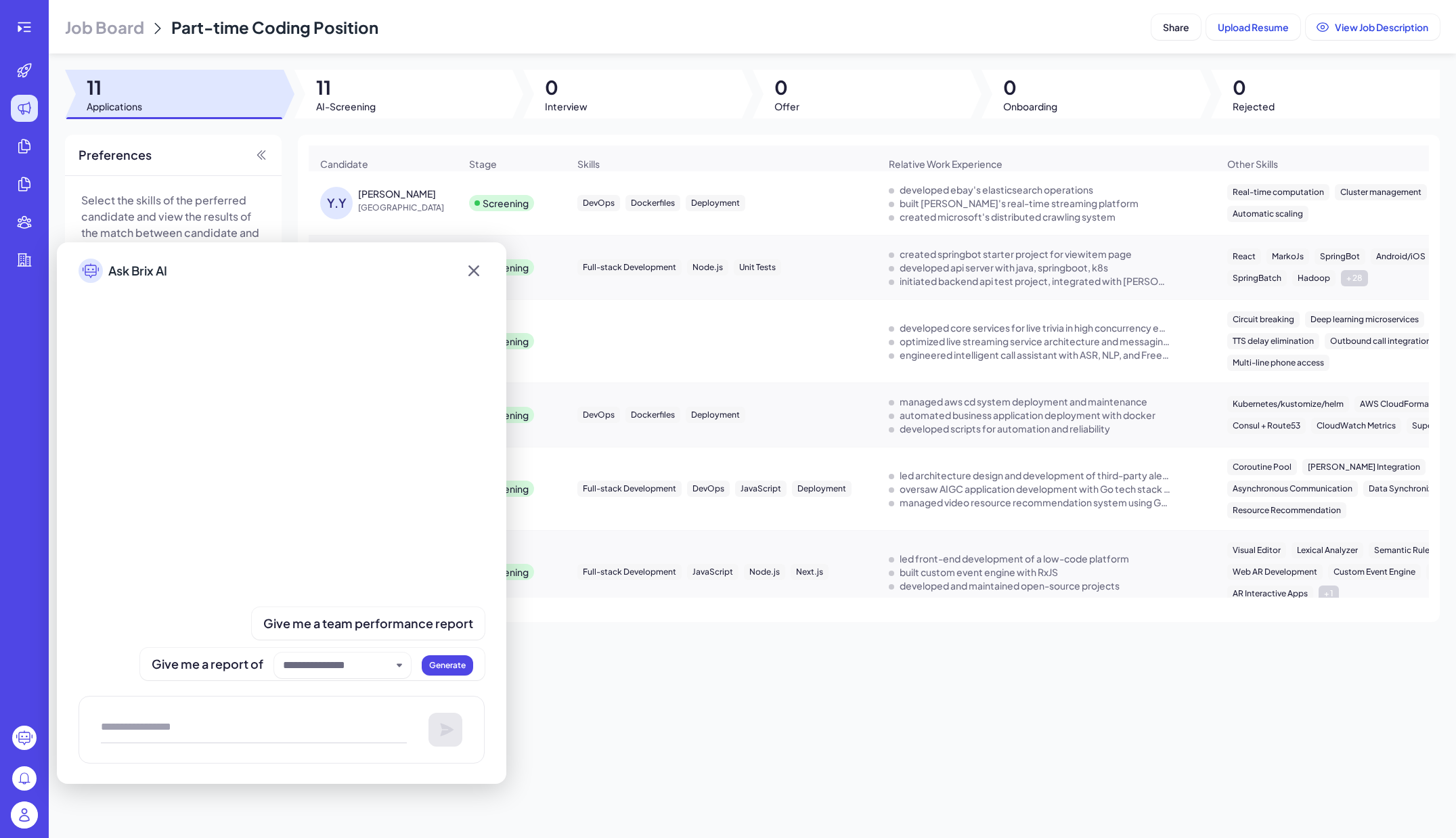
click at [20, 809] on img at bounding box center [24, 813] width 27 height 27
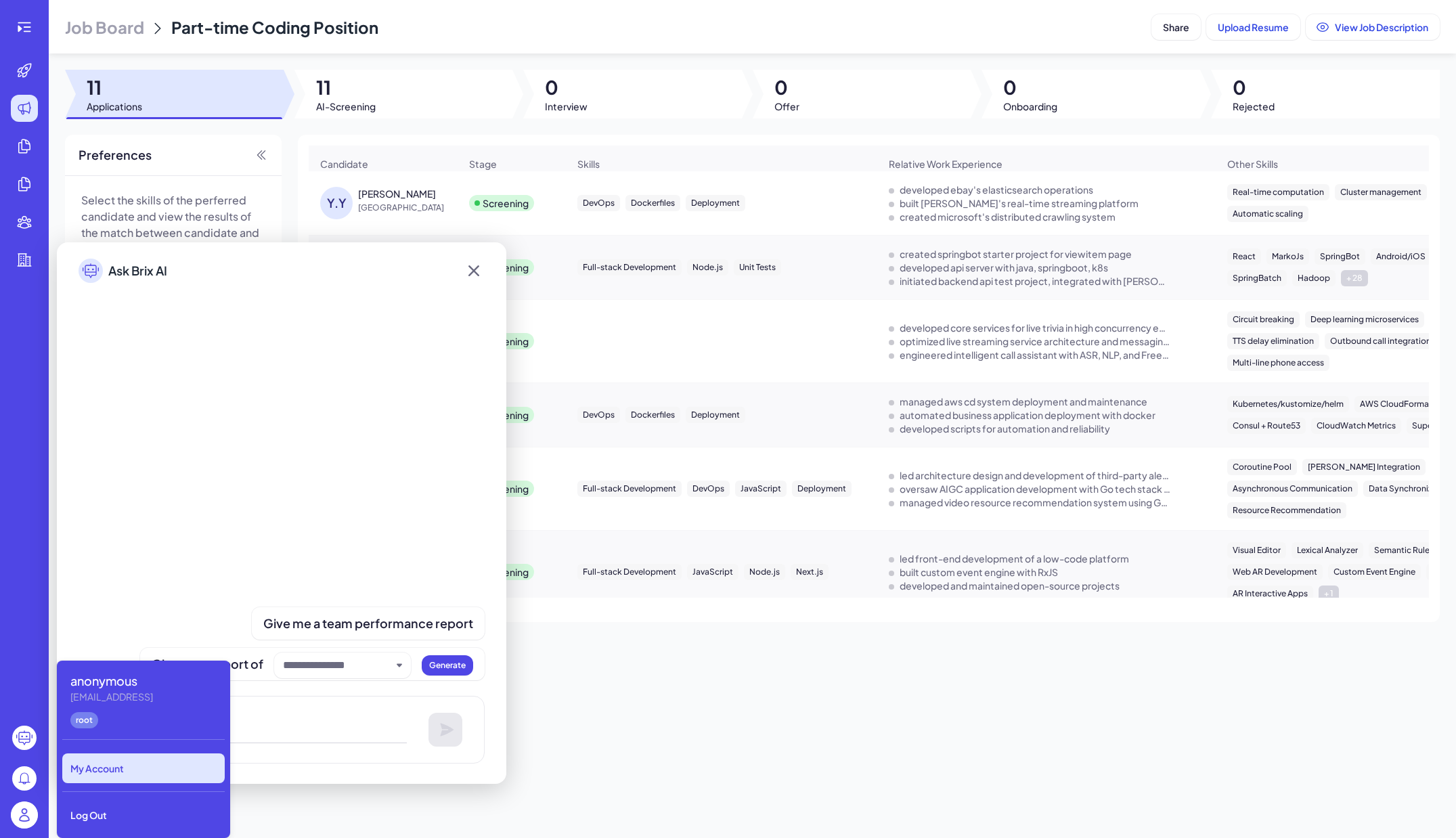
click at [131, 755] on div "My Account" at bounding box center [143, 768] width 163 height 30
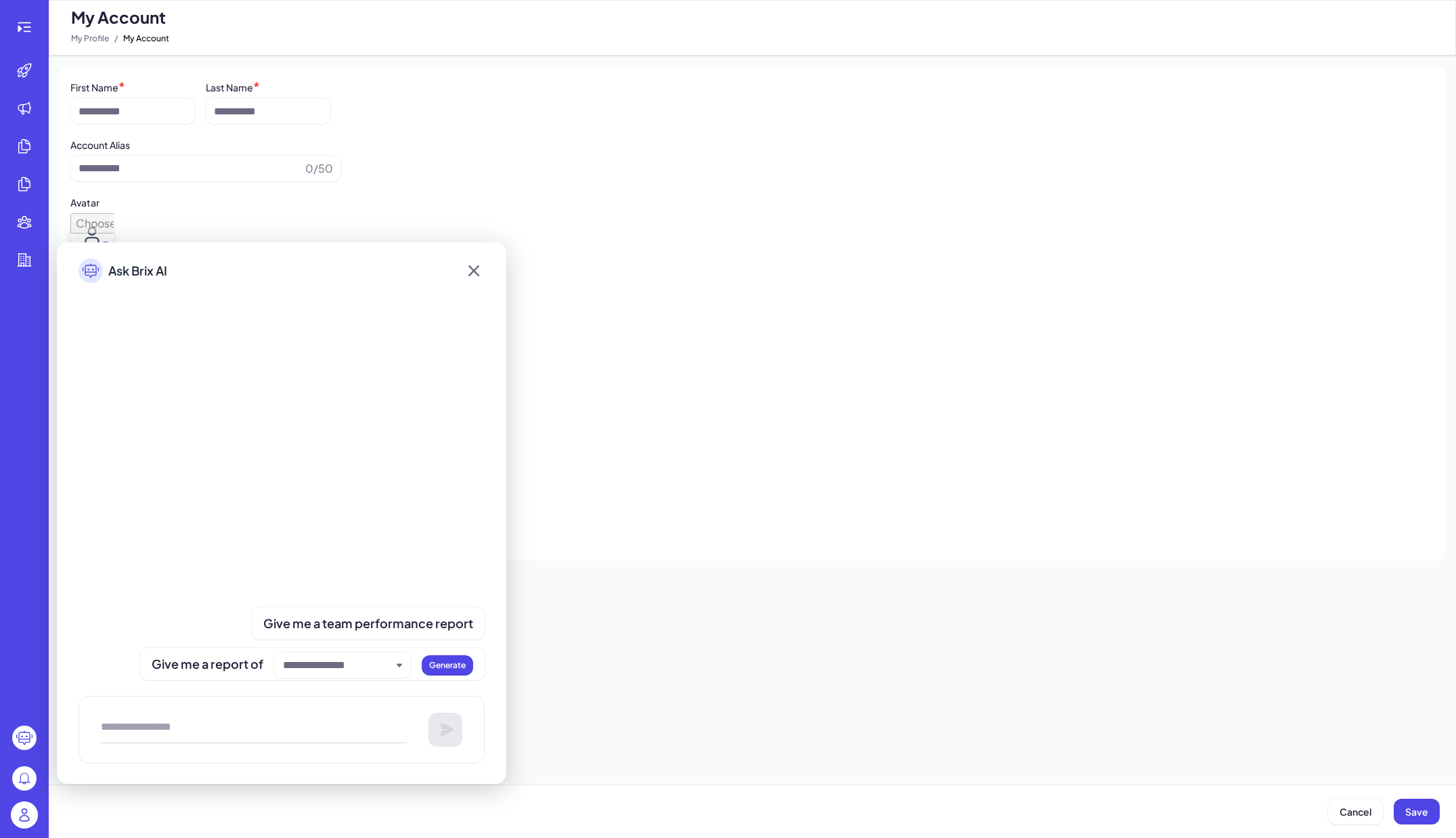
type input "*********"
type input "**********"
click at [469, 270] on icon at bounding box center [473, 270] width 22 height 25
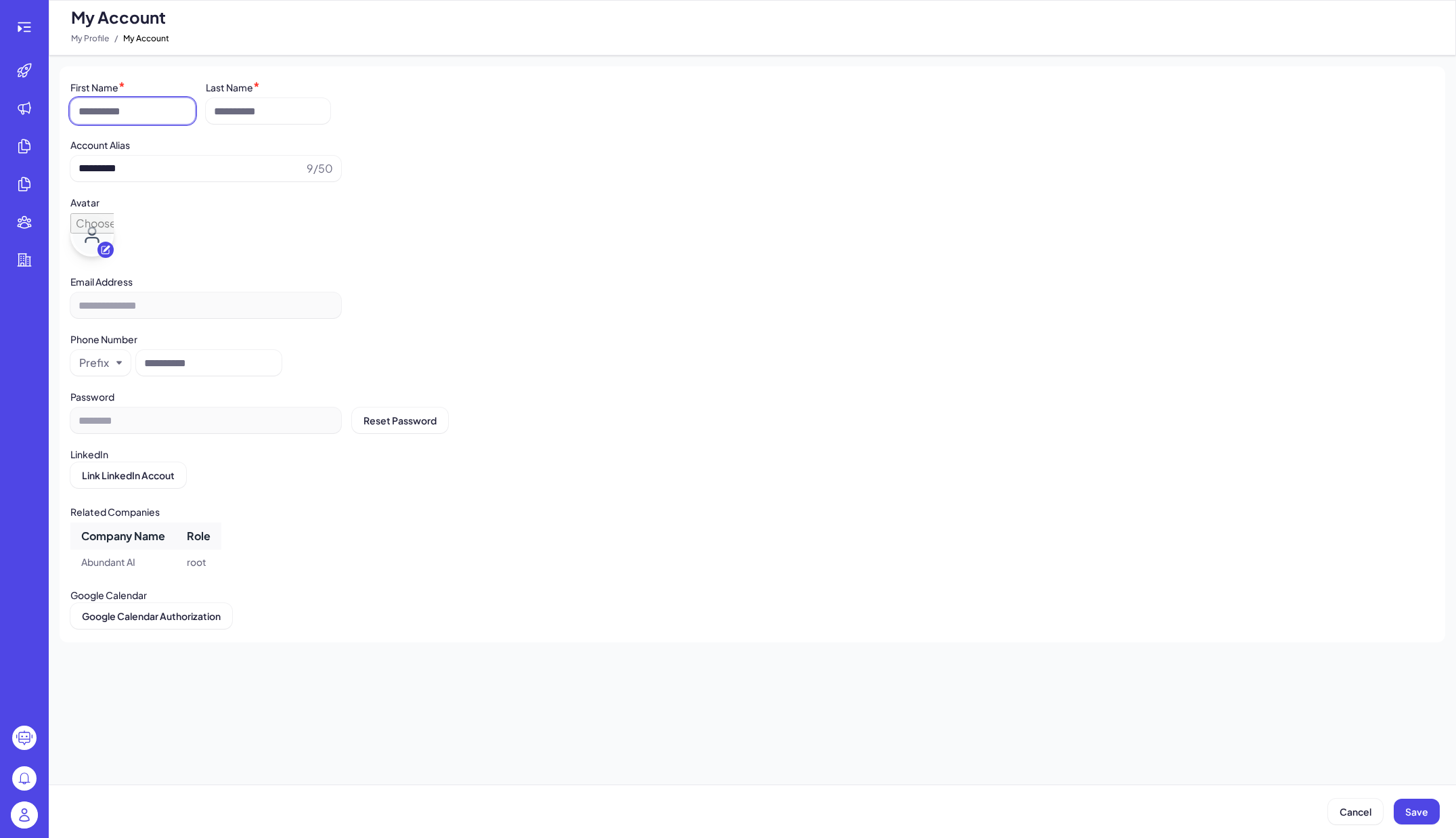
click at [164, 105] on input at bounding box center [132, 110] width 124 height 26
type input "**"
click at [288, 115] on input at bounding box center [268, 110] width 124 height 26
type input "*****"
click at [246, 152] on div "Account Alias" at bounding box center [752, 144] width 1364 height 19
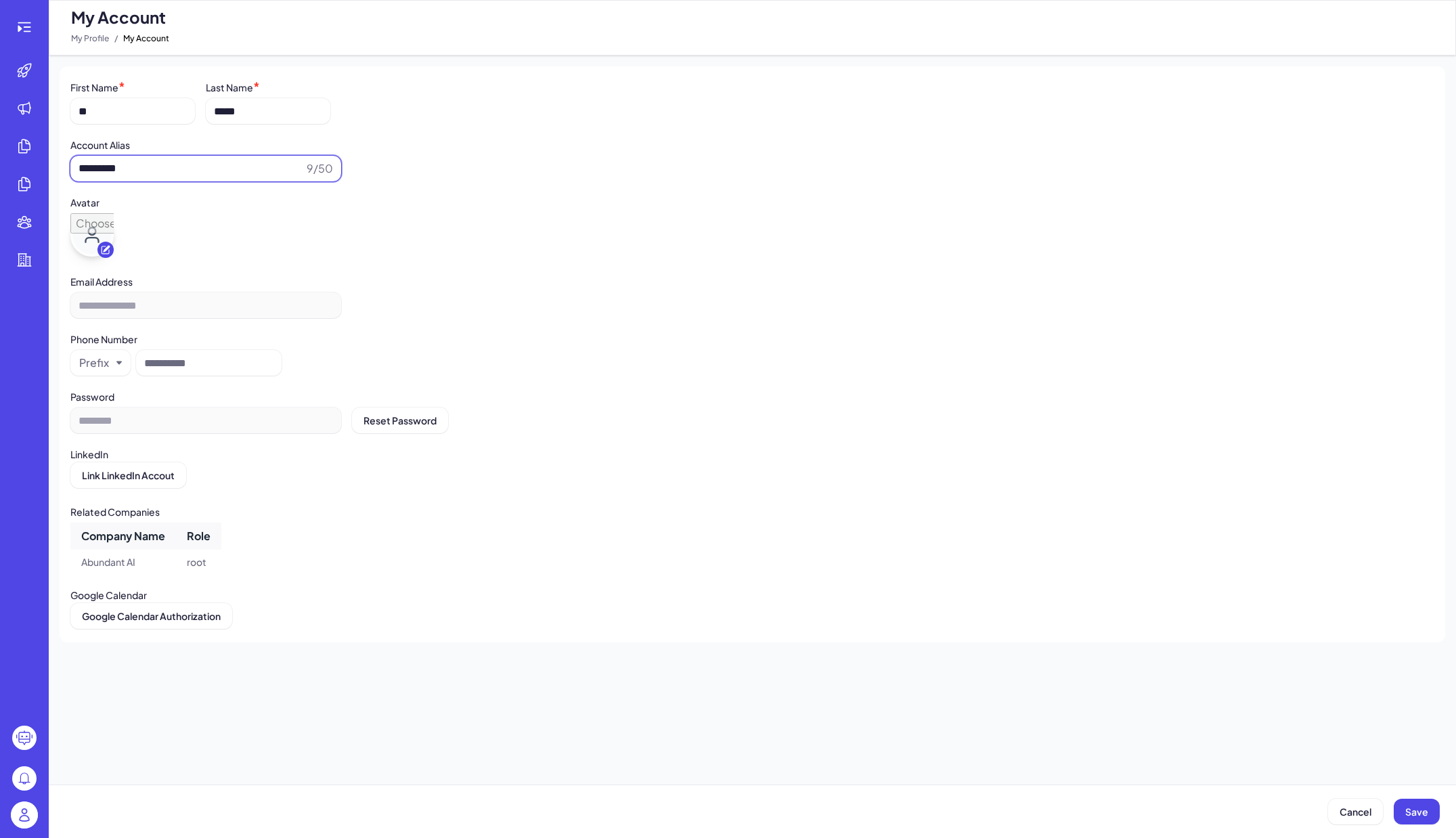
click at [239, 161] on input "*********" at bounding box center [190, 169] width 223 height 16
type input "***"
click at [1420, 808] on span "Save" at bounding box center [1417, 811] width 23 height 12
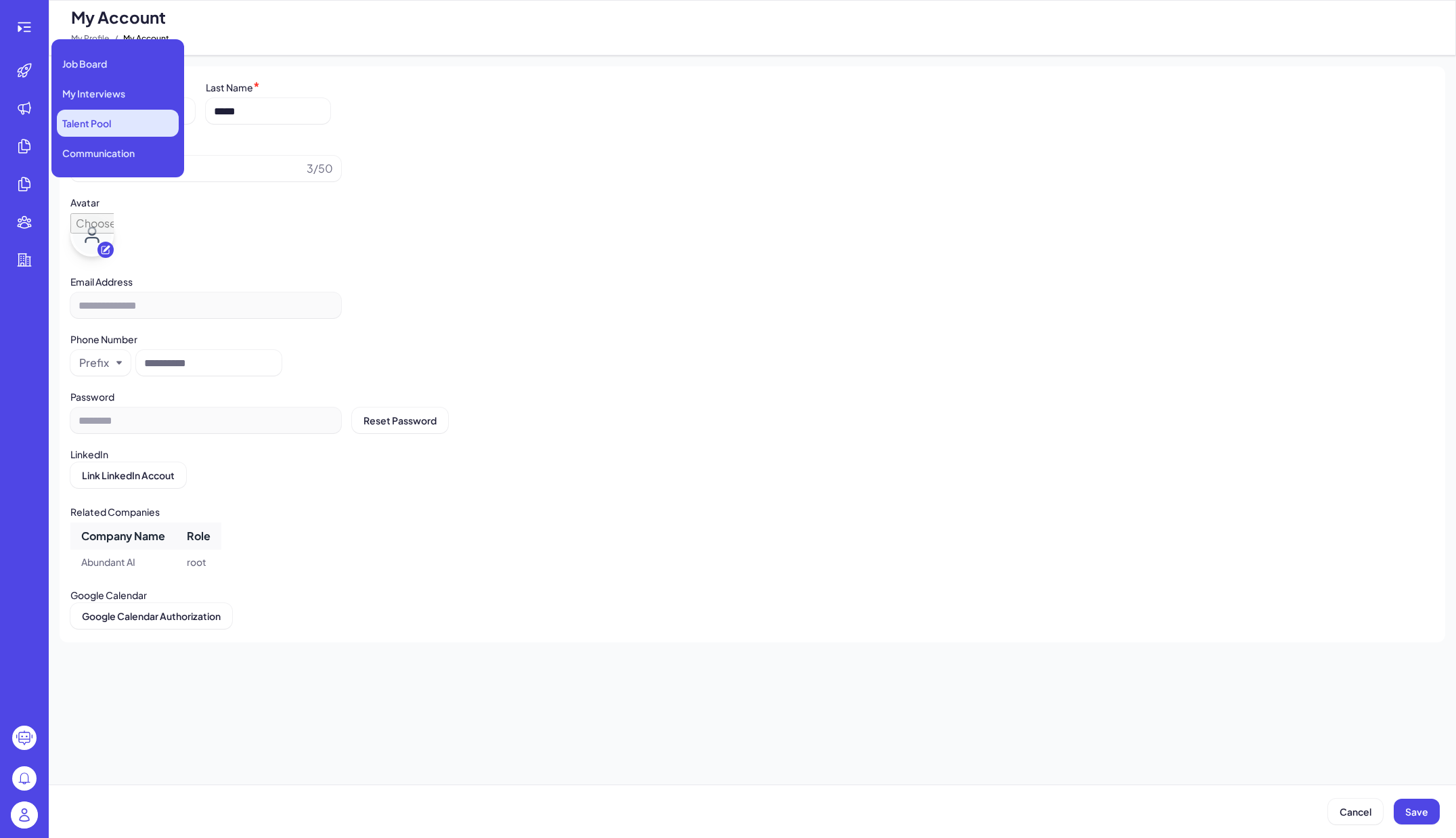
click at [86, 120] on span "Talent Pool" at bounding box center [86, 123] width 48 height 14
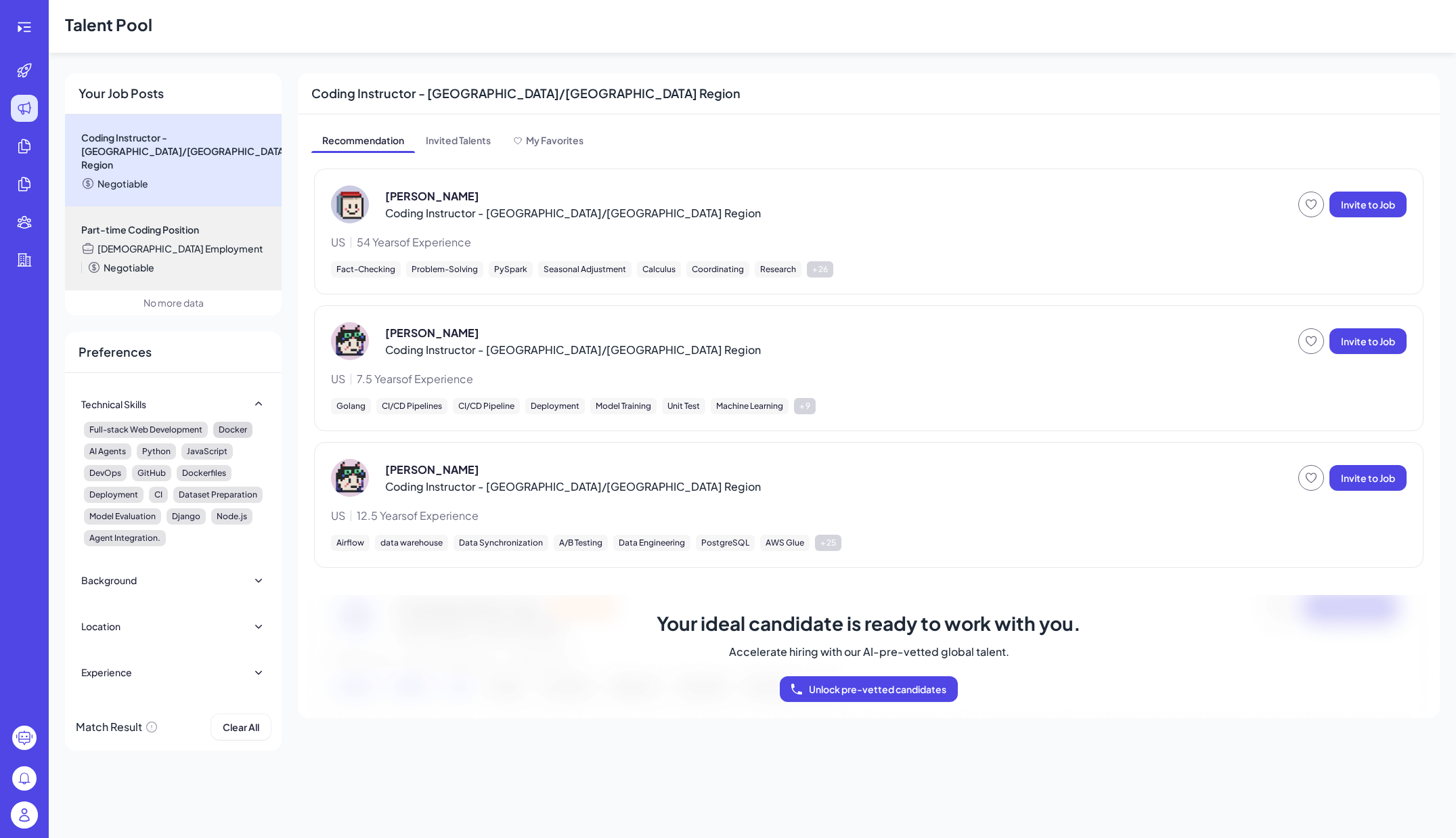
click at [232, 422] on div "Docker" at bounding box center [233, 430] width 39 height 16
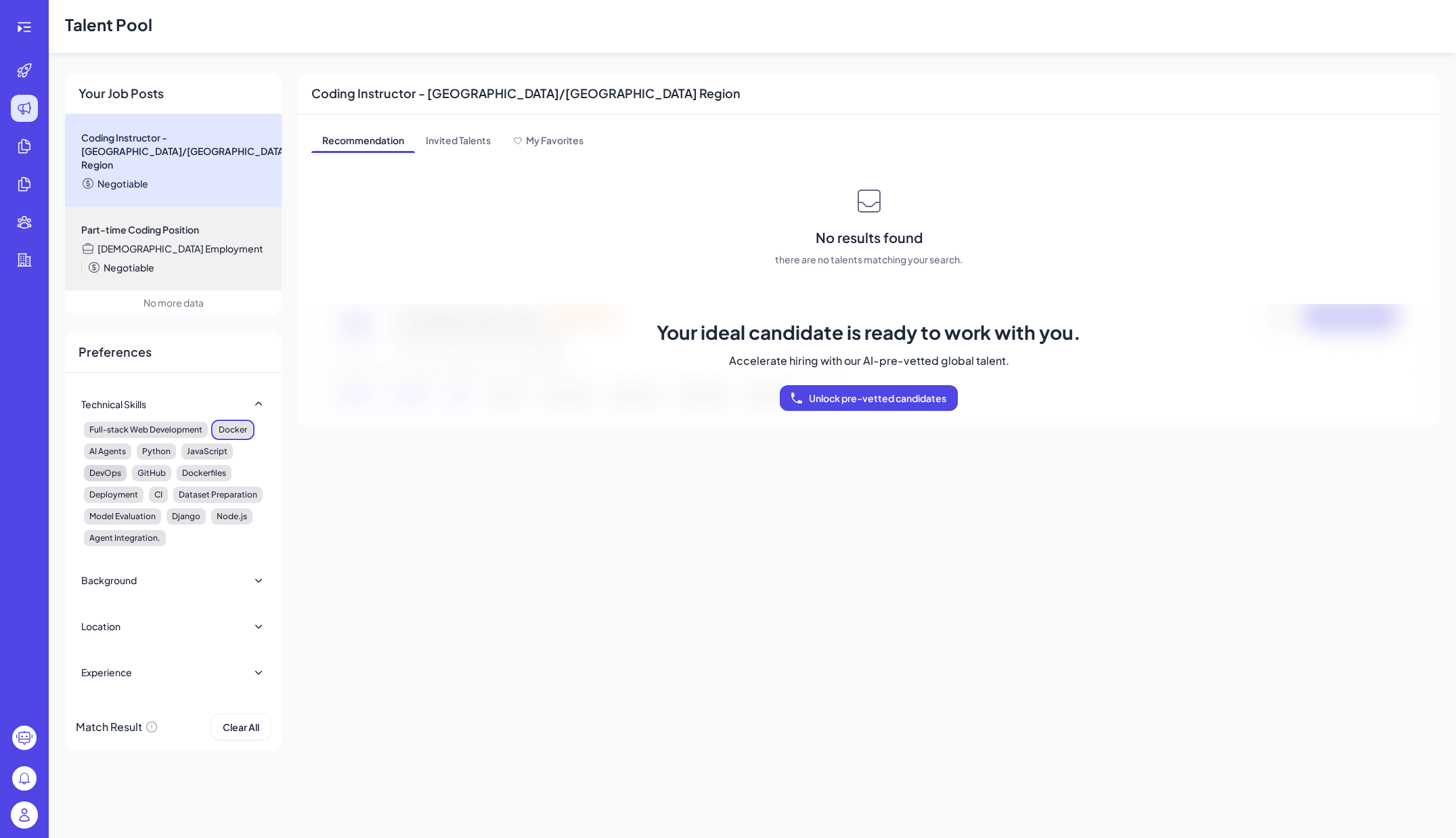
click at [95, 464] on div "DevOps" at bounding box center [105, 472] width 42 height 16
click at [24, 145] on icon at bounding box center [24, 146] width 16 height 16
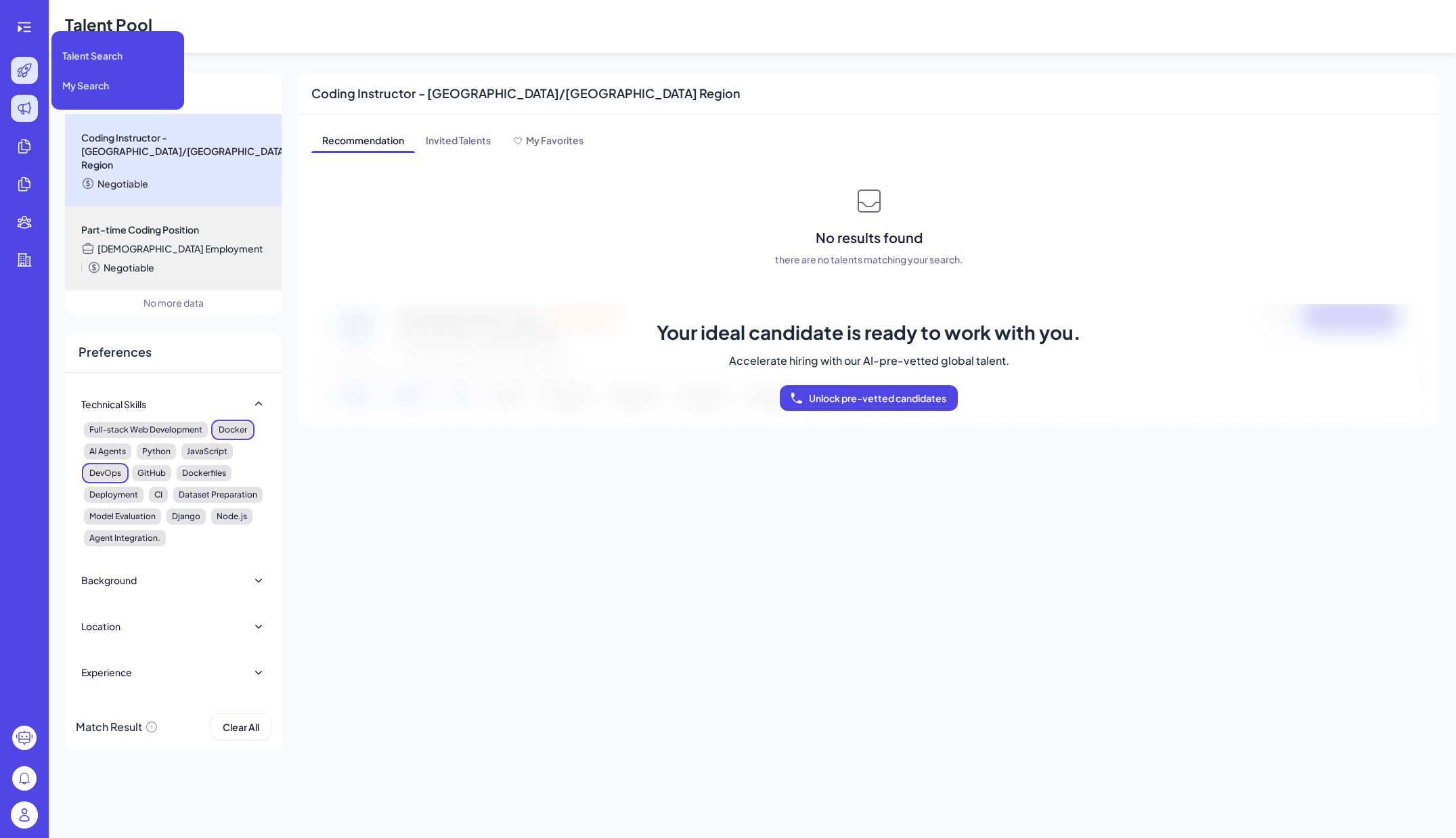
click at [27, 73] on icon at bounding box center [25, 71] width 14 height 14
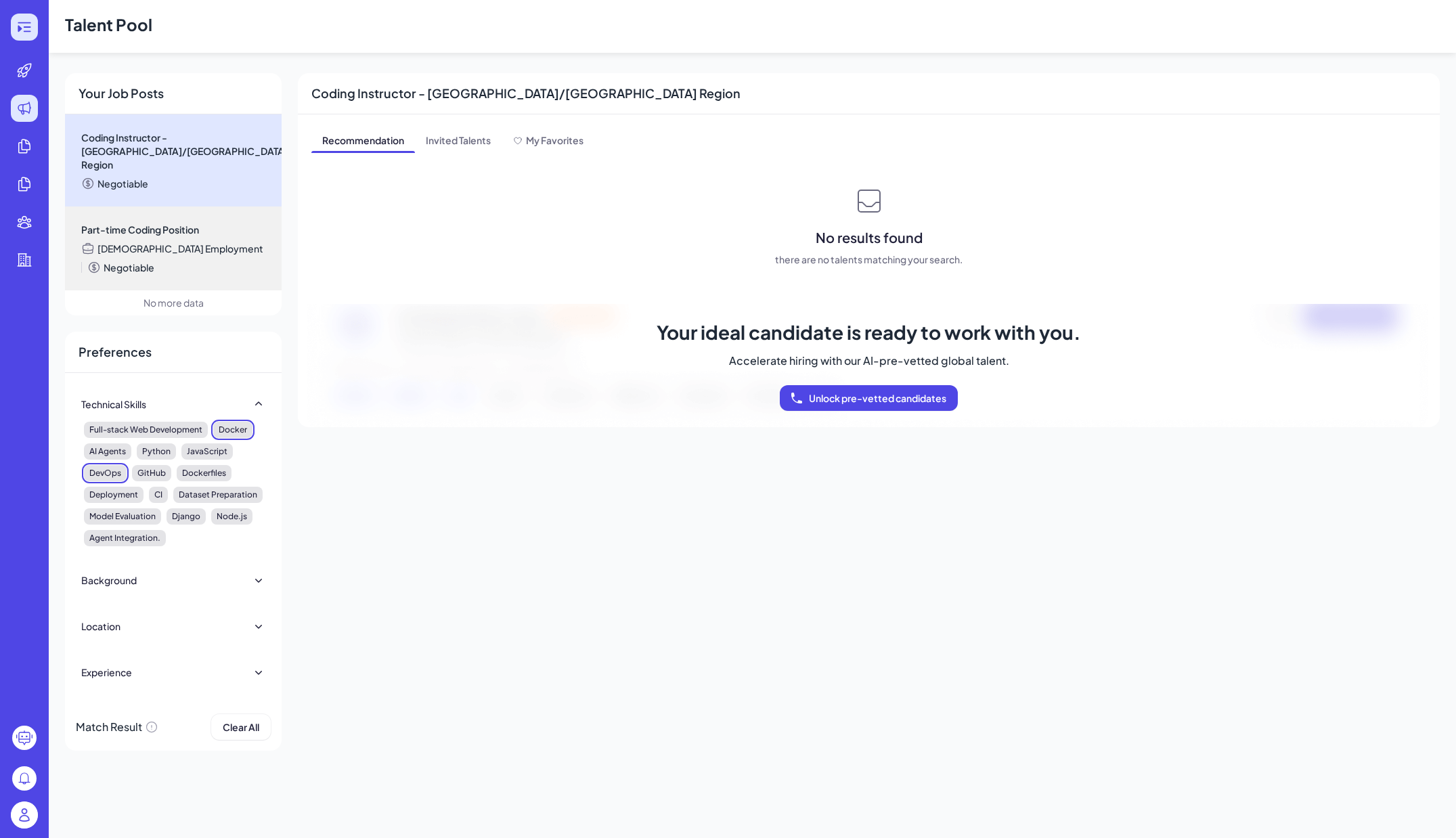
click at [20, 22] on icon at bounding box center [24, 27] width 16 height 16
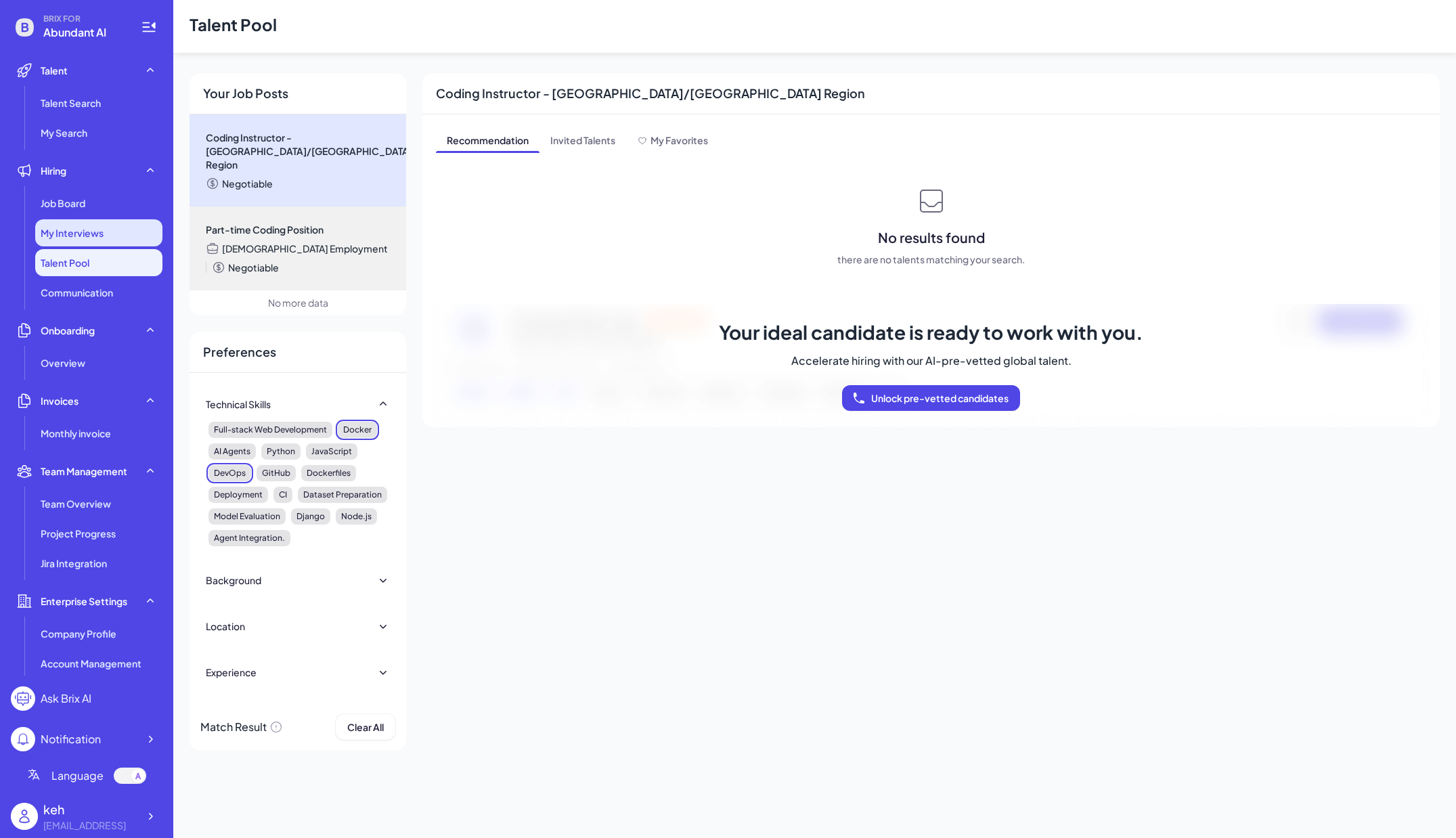
click at [103, 235] on span "My Interviews" at bounding box center [72, 233] width 63 height 14
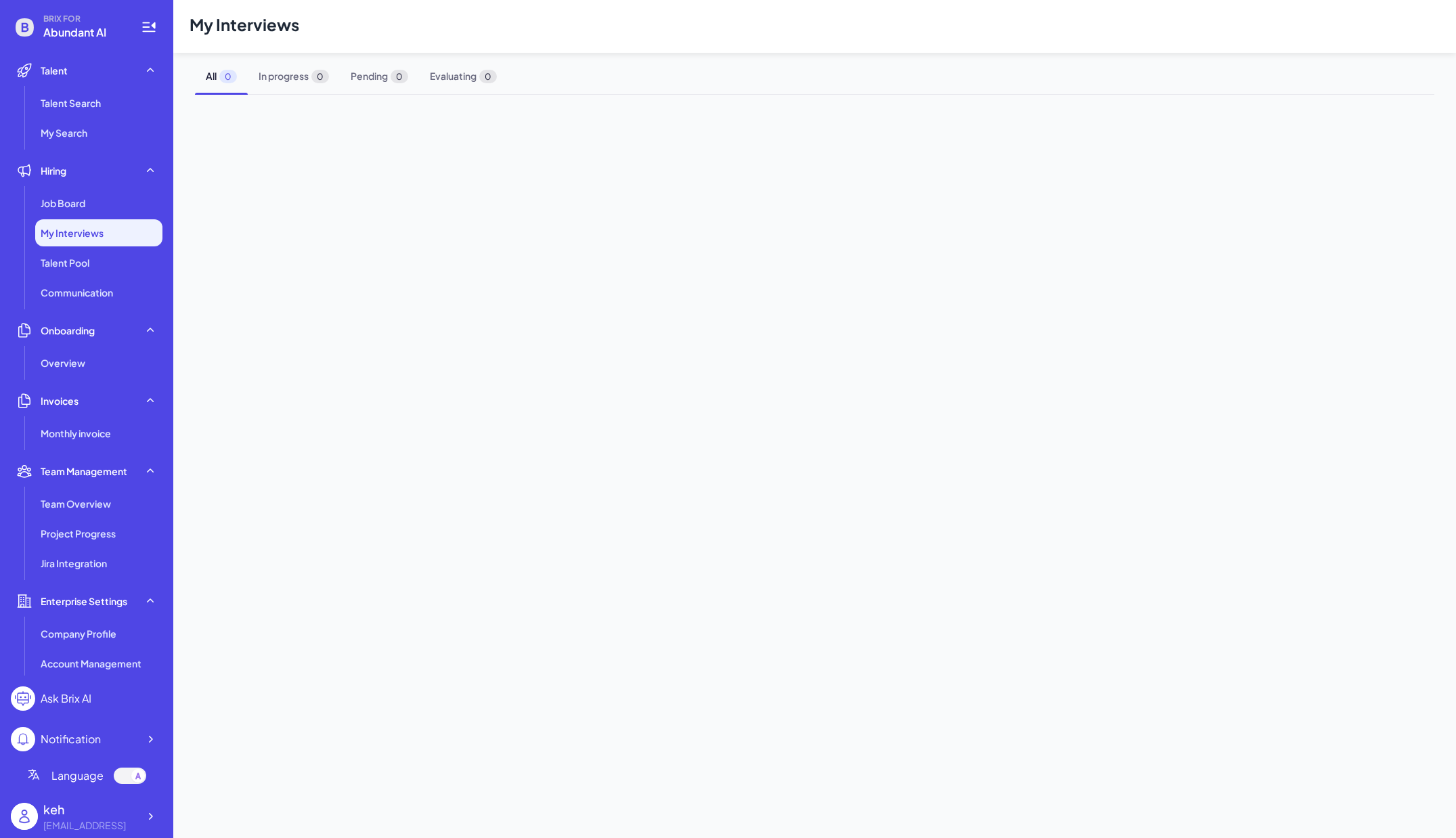
click at [100, 187] on li "Hiring Job Board My Interviews Talent Pool Communication" at bounding box center [87, 231] width 152 height 149
click at [101, 197] on div "Job Board" at bounding box center [99, 202] width 127 height 27
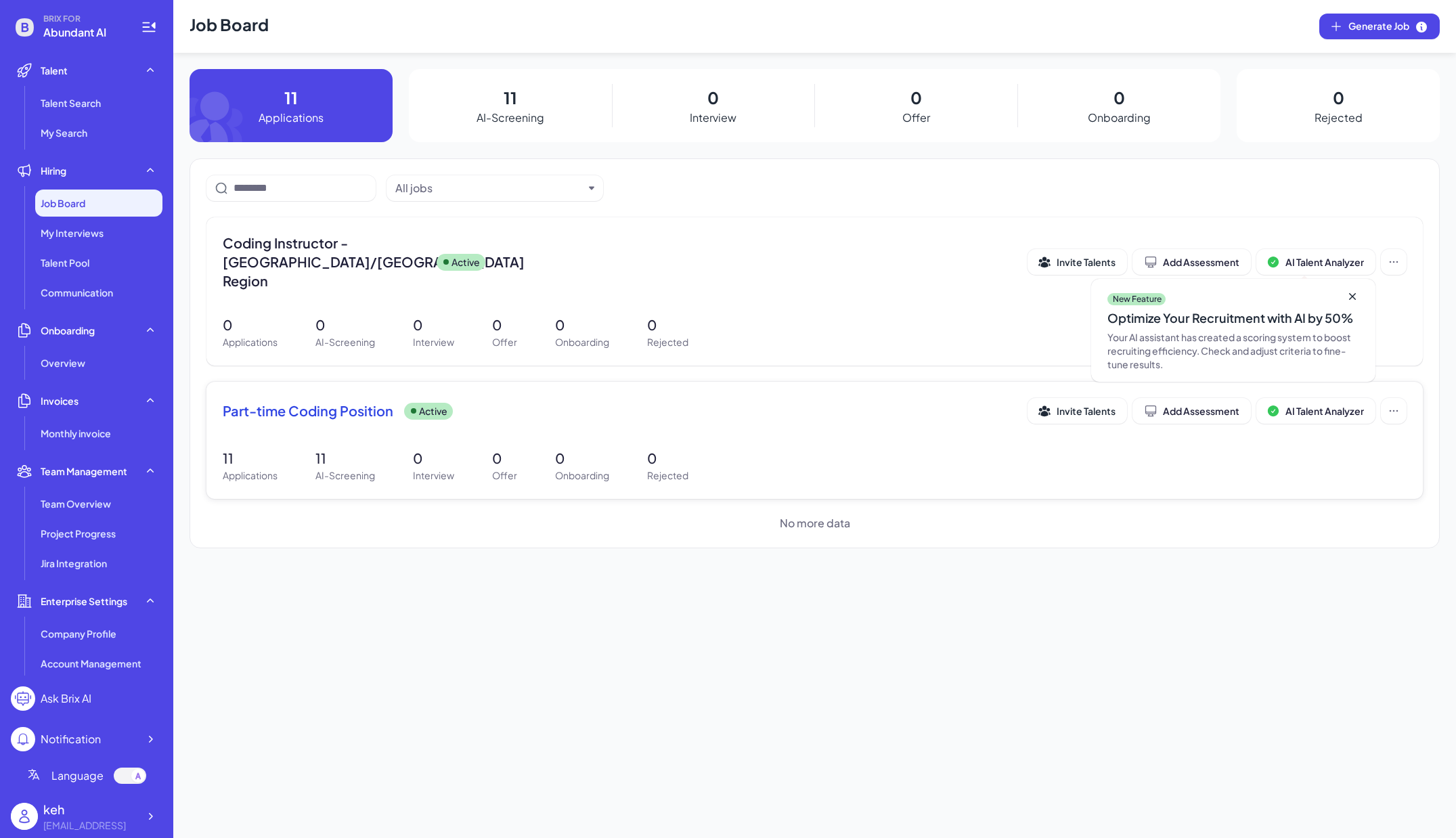
click at [348, 401] on span "Part-time Coding Position" at bounding box center [308, 410] width 171 height 19
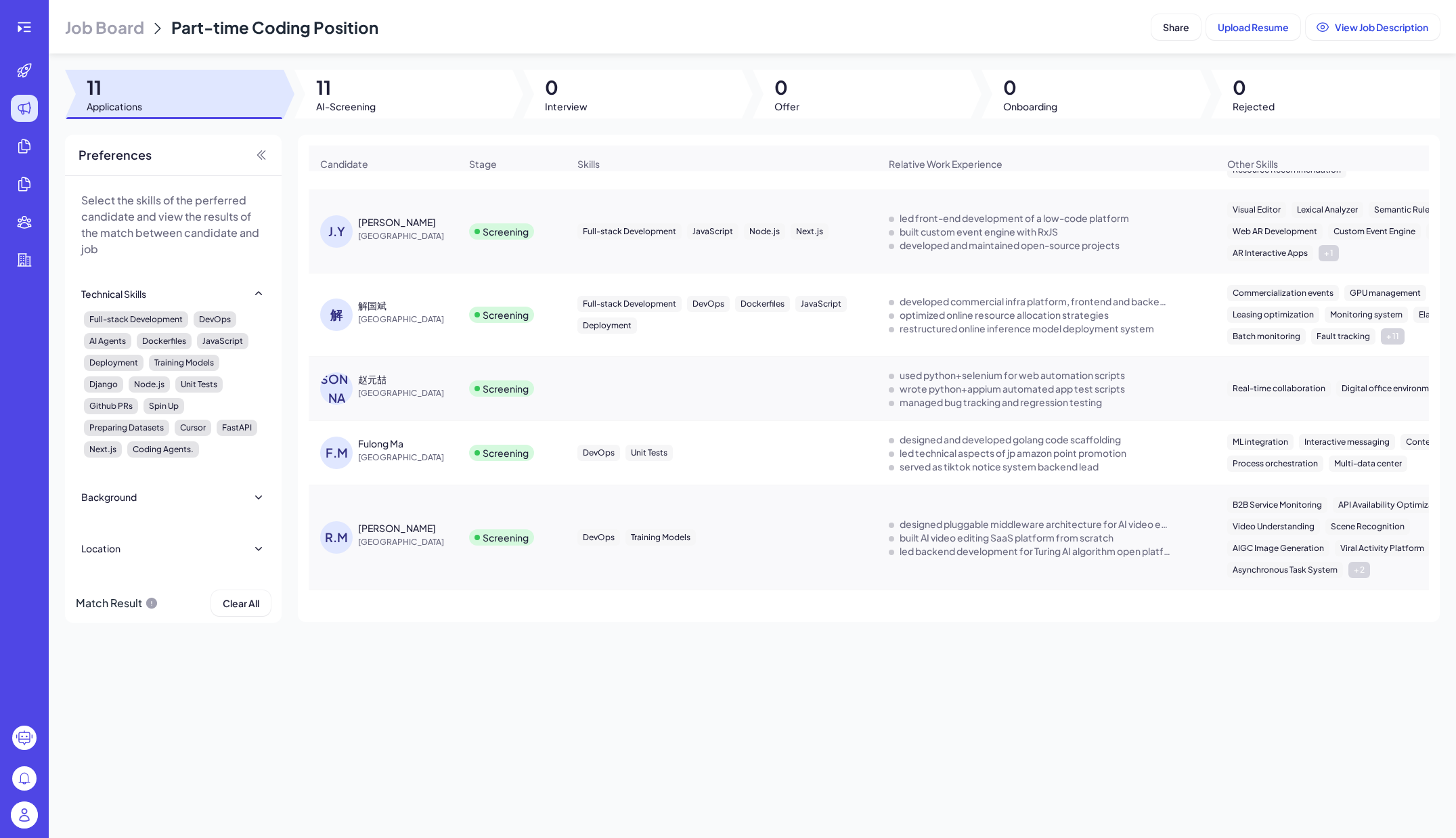
click at [363, 450] on div "Fulong Ma" at bounding box center [381, 444] width 45 height 14
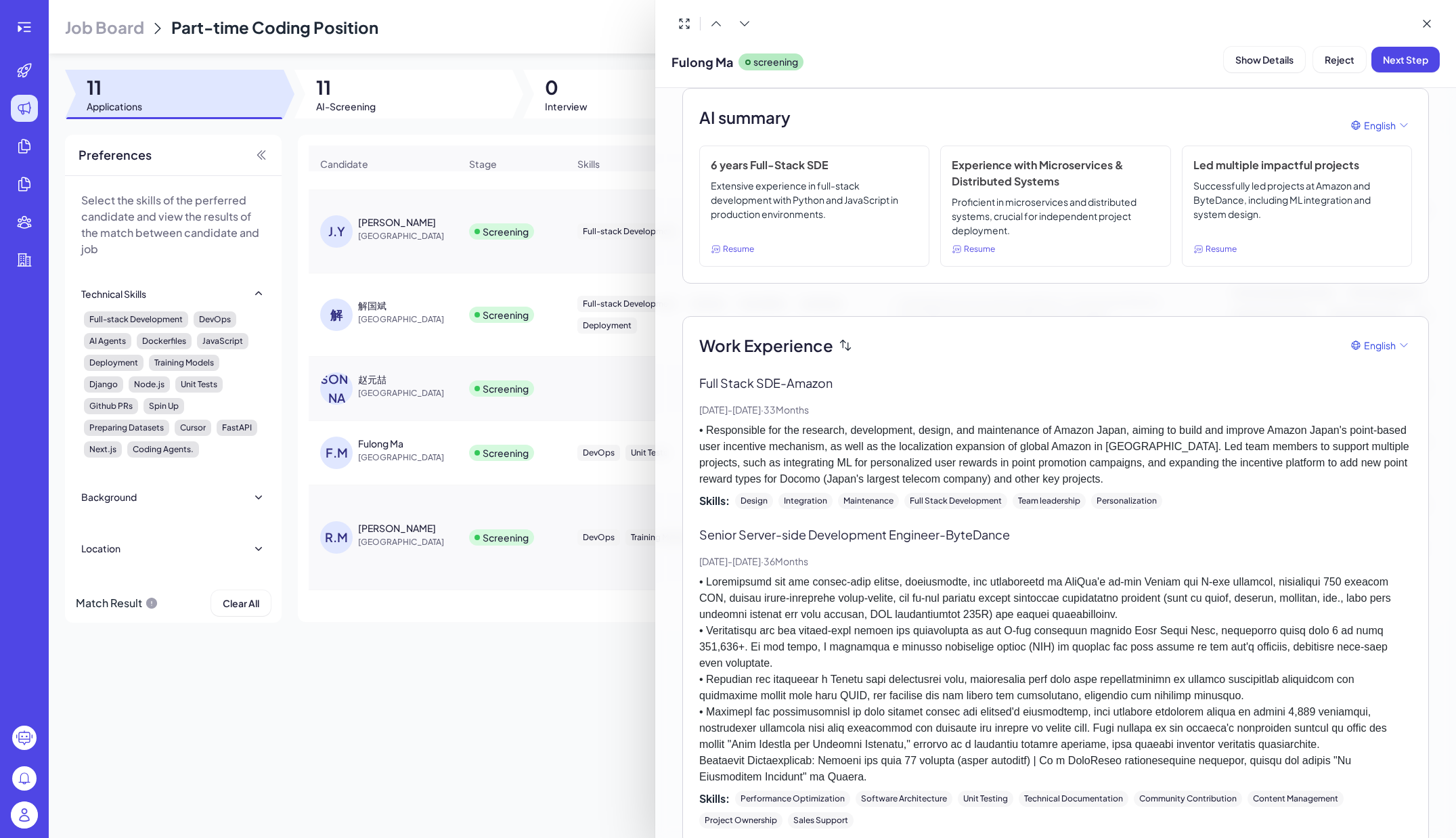
scroll to position [42, 0]
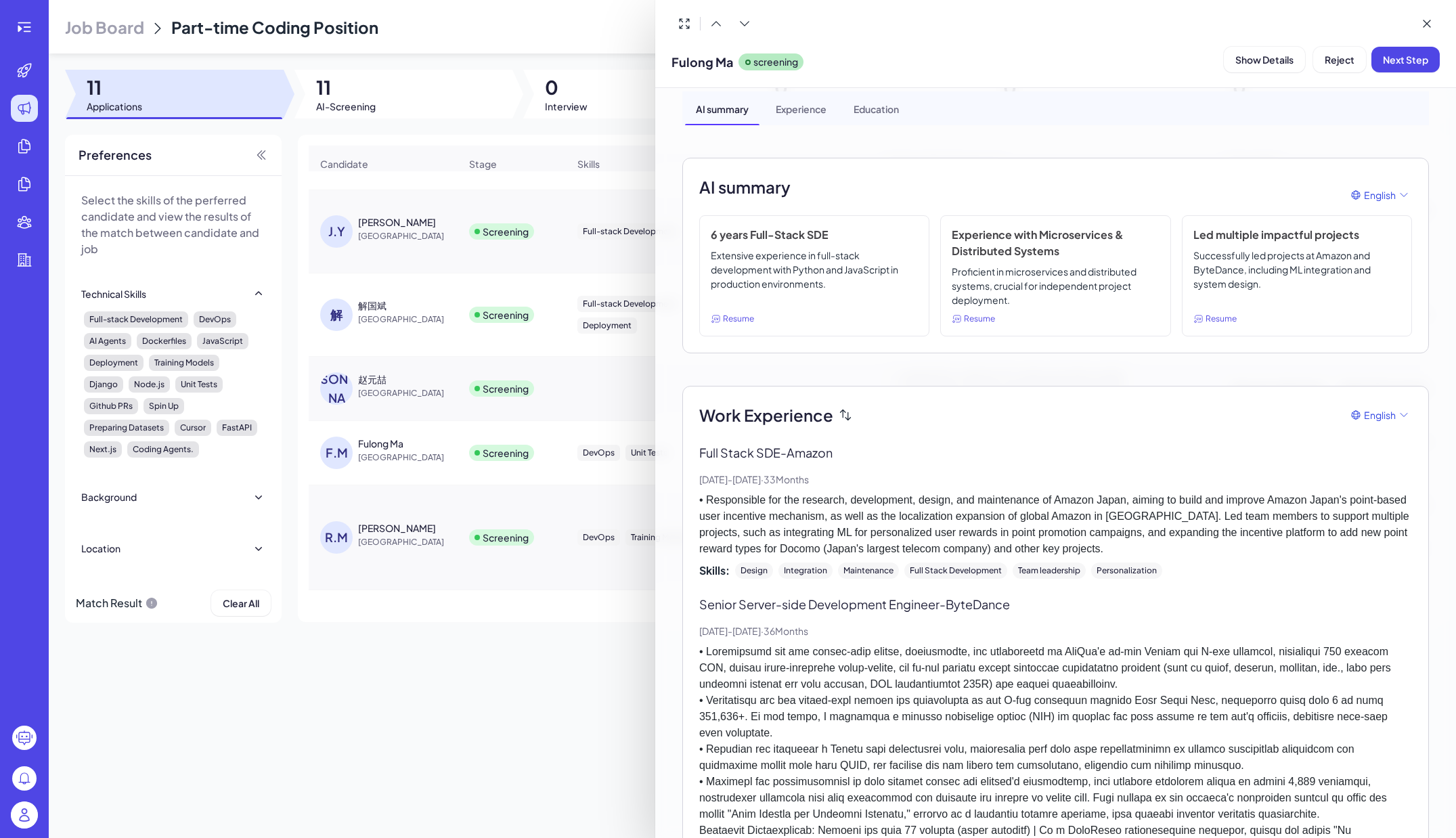
click at [564, 53] on div at bounding box center [728, 419] width 1456 height 838
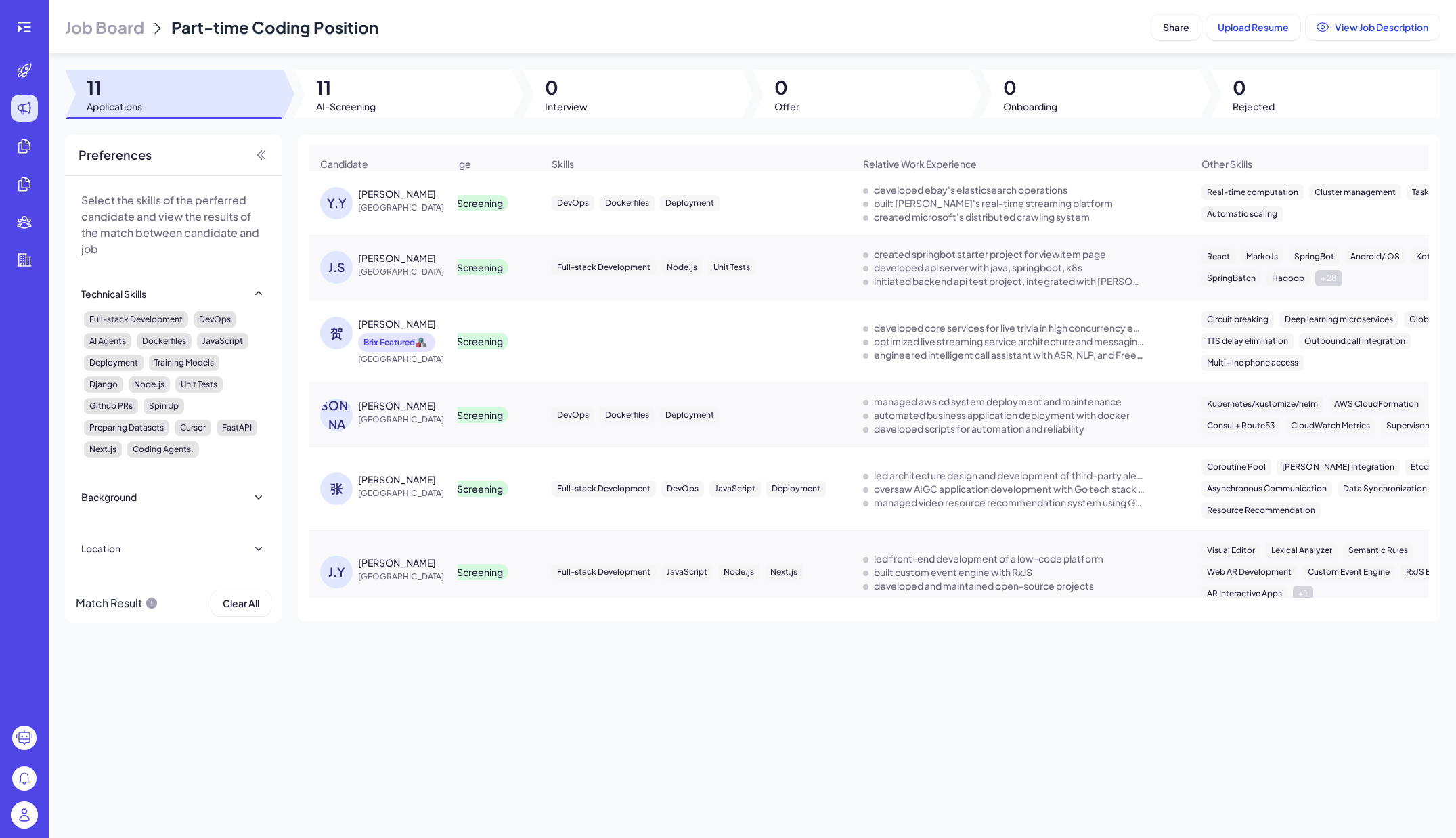
scroll to position [0, 0]
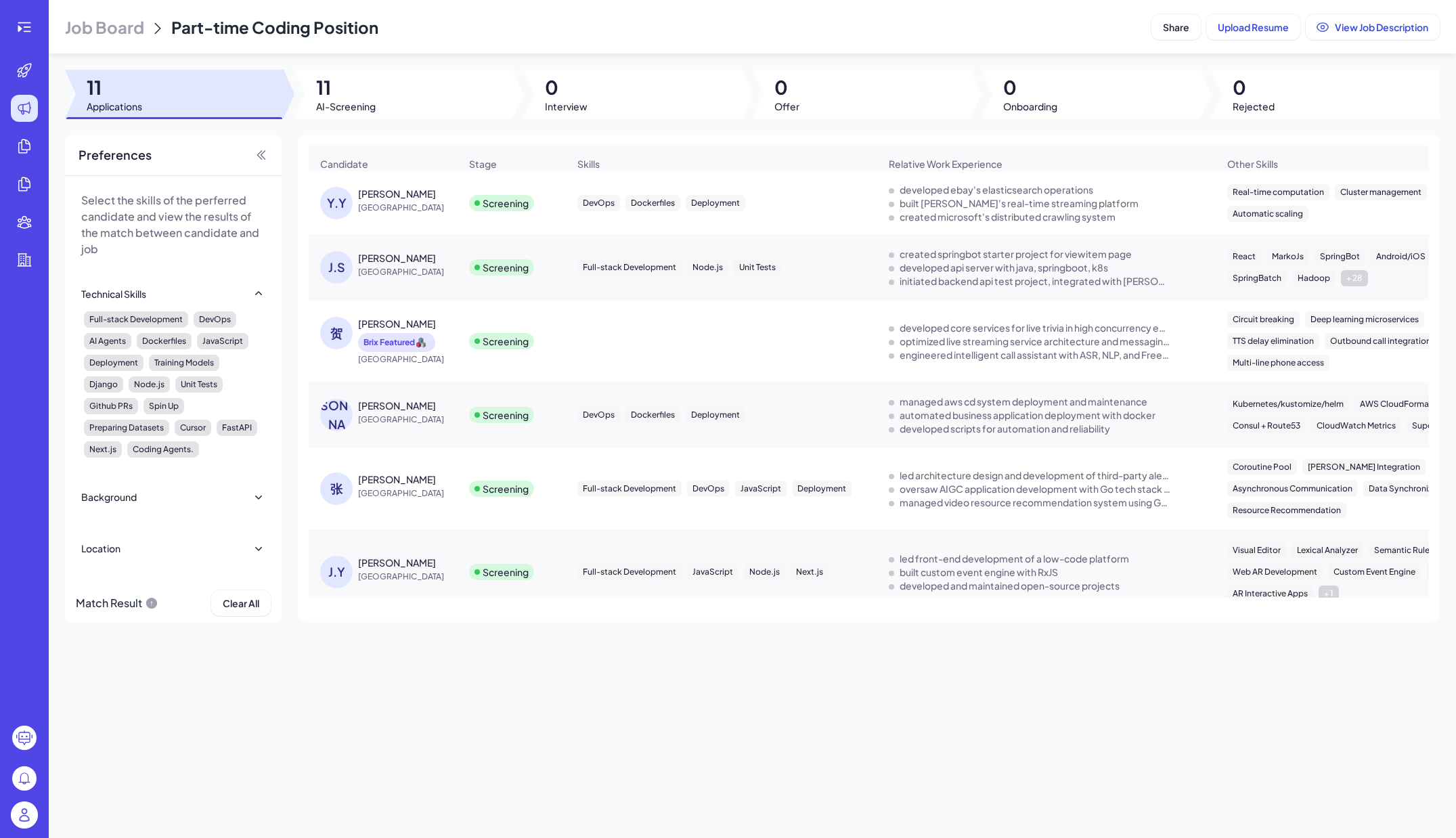
click at [390, 263] on div "John Shen" at bounding box center [397, 258] width 78 height 14
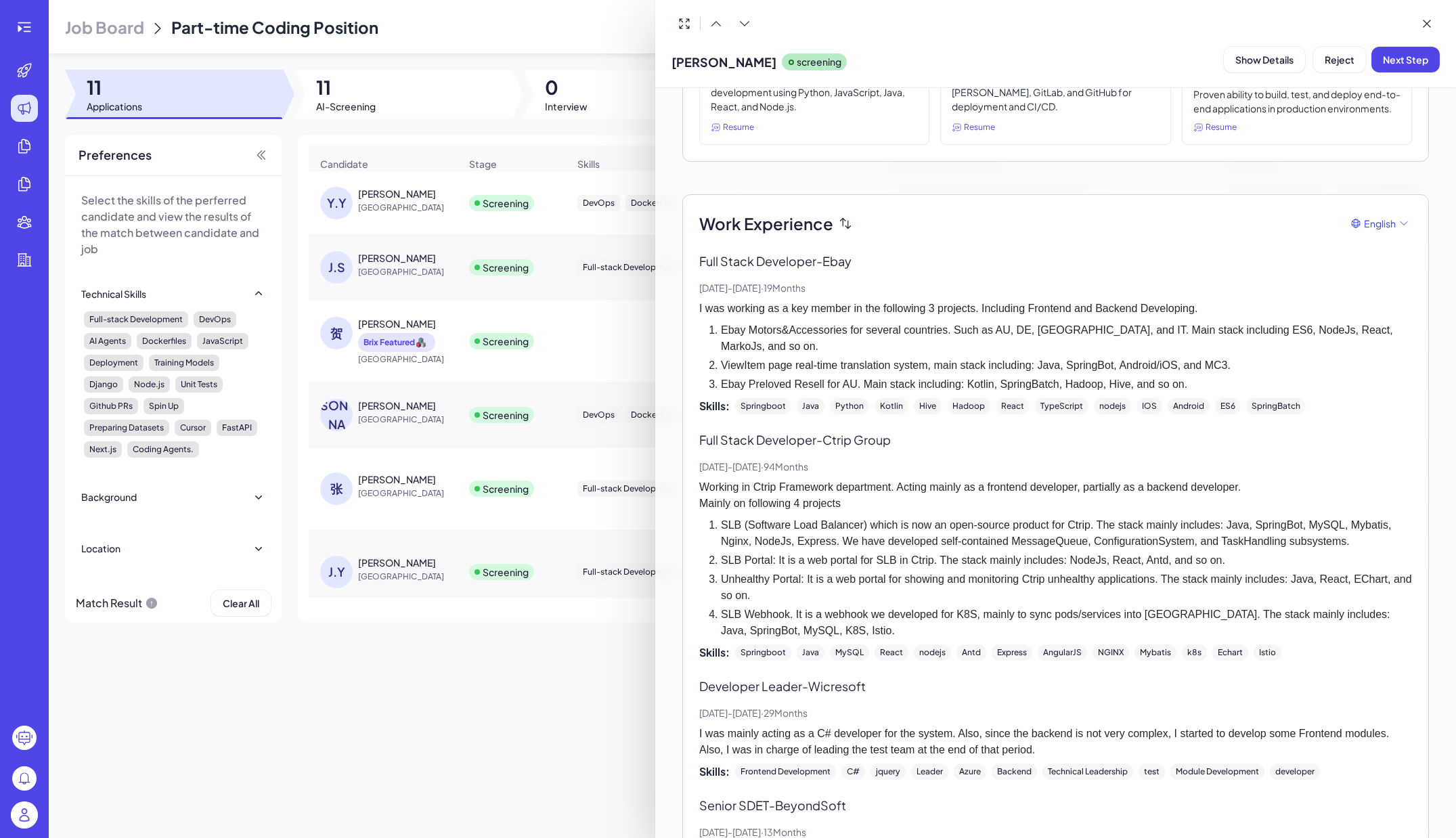
scroll to position [290, 0]
